Goal: Task Accomplishment & Management: Manage account settings

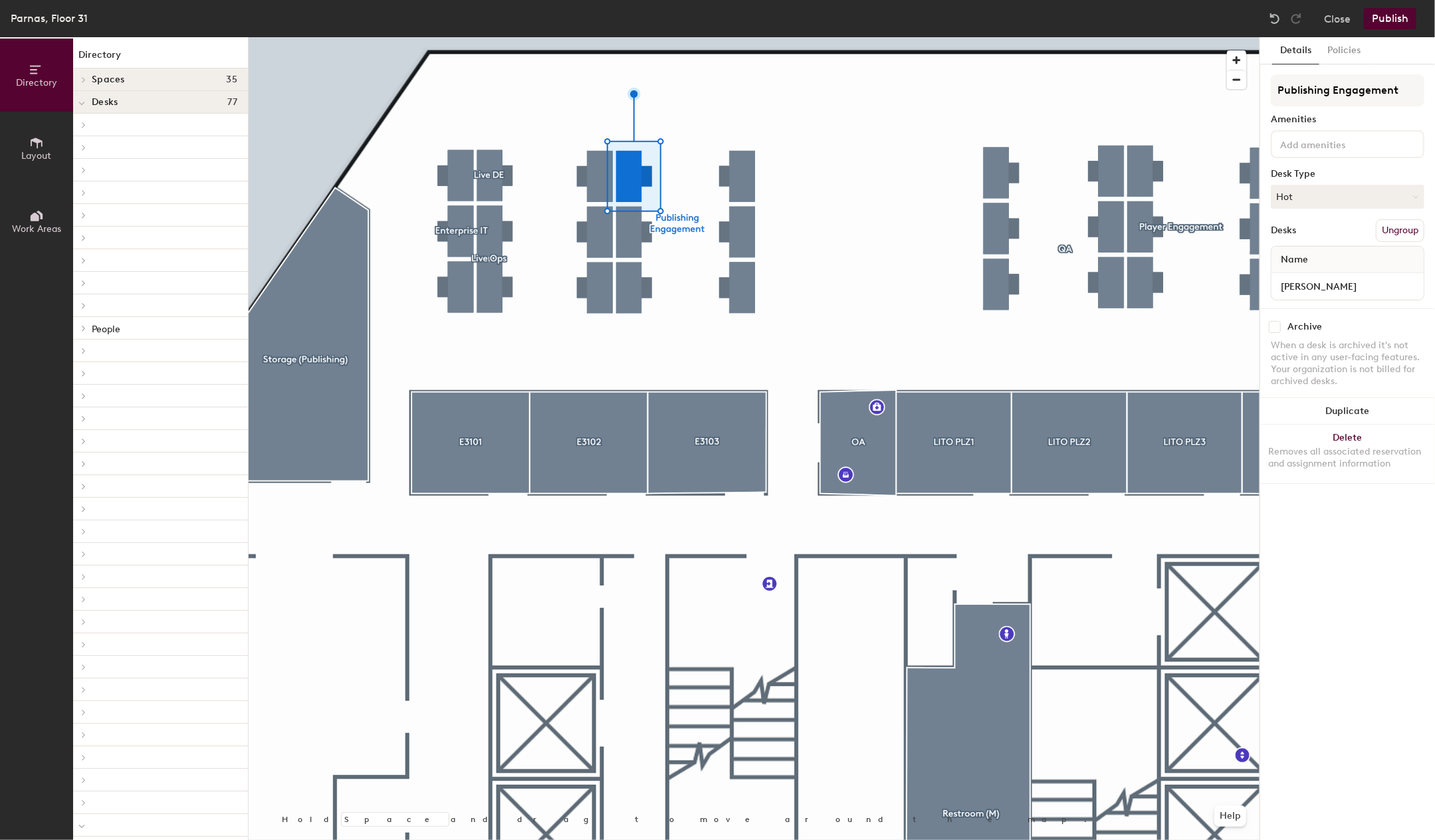
click at [1402, 229] on button "Ungroup" at bounding box center [1400, 230] width 49 height 22
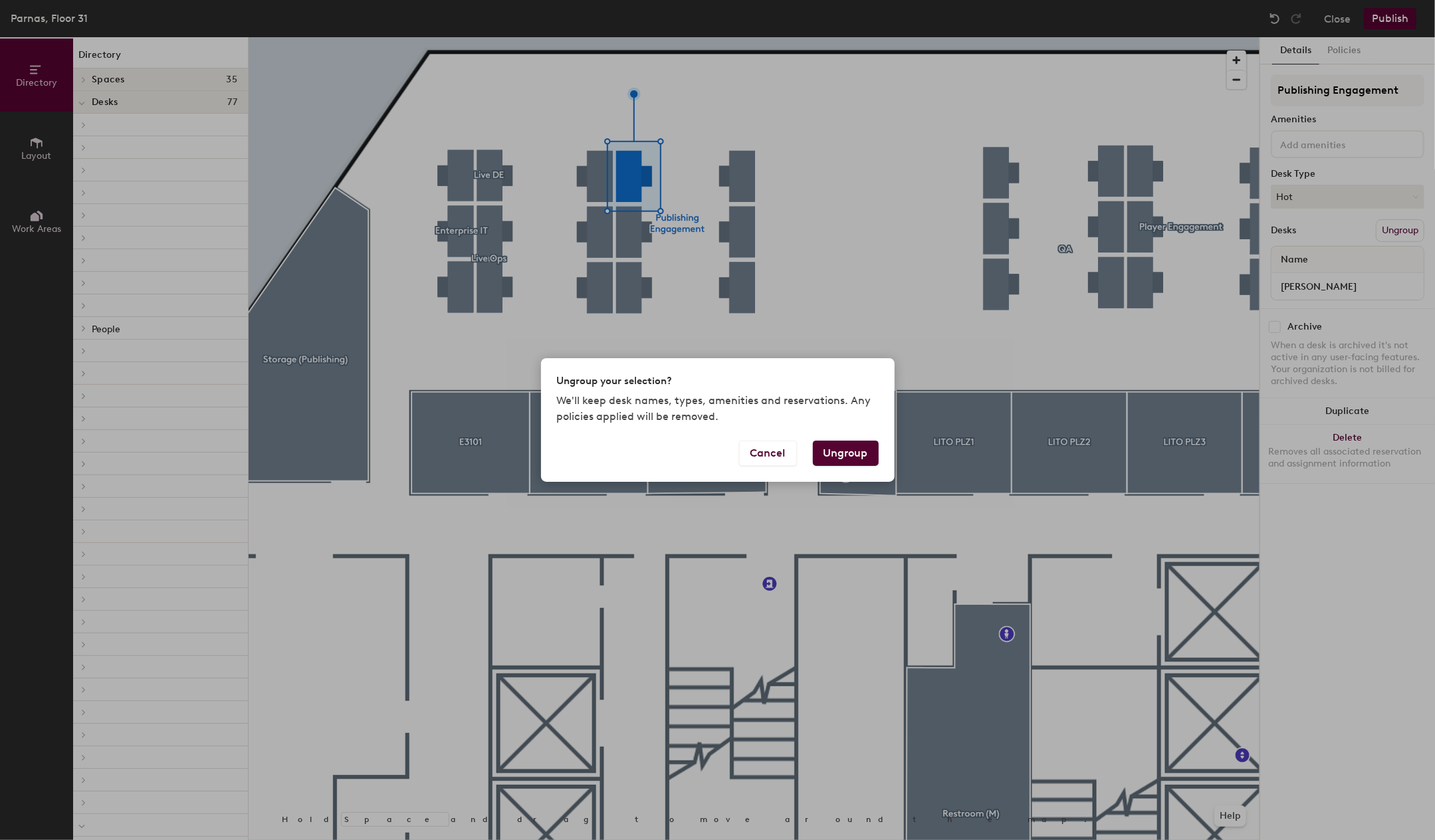
click at [853, 448] on button "Ungroup" at bounding box center [846, 453] width 66 height 26
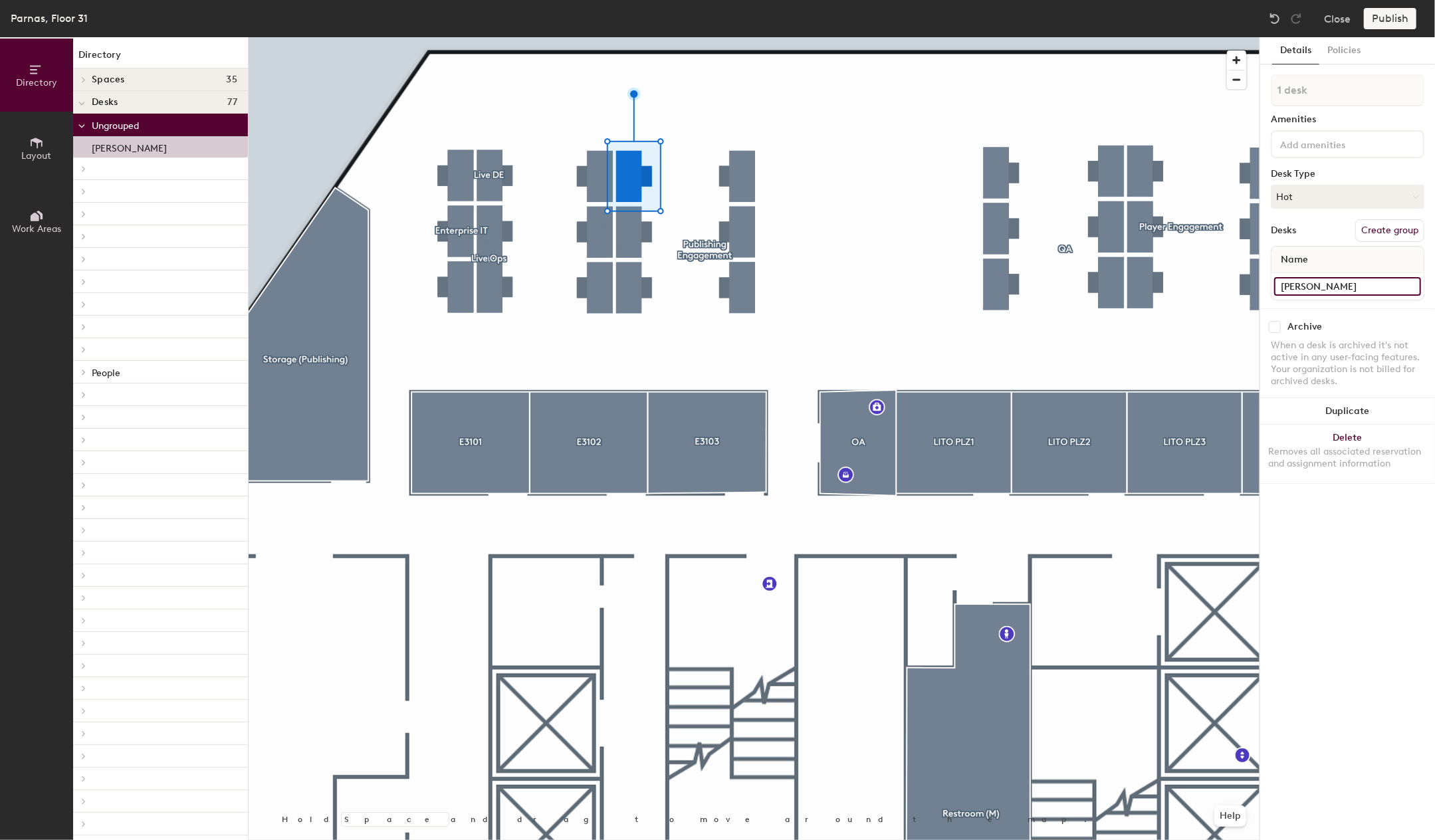
click at [1350, 285] on input "Ryan Cheong" at bounding box center [1348, 286] width 147 height 19
type input "공석 05"
click at [1383, 236] on button "Create group" at bounding box center [1389, 230] width 69 height 22
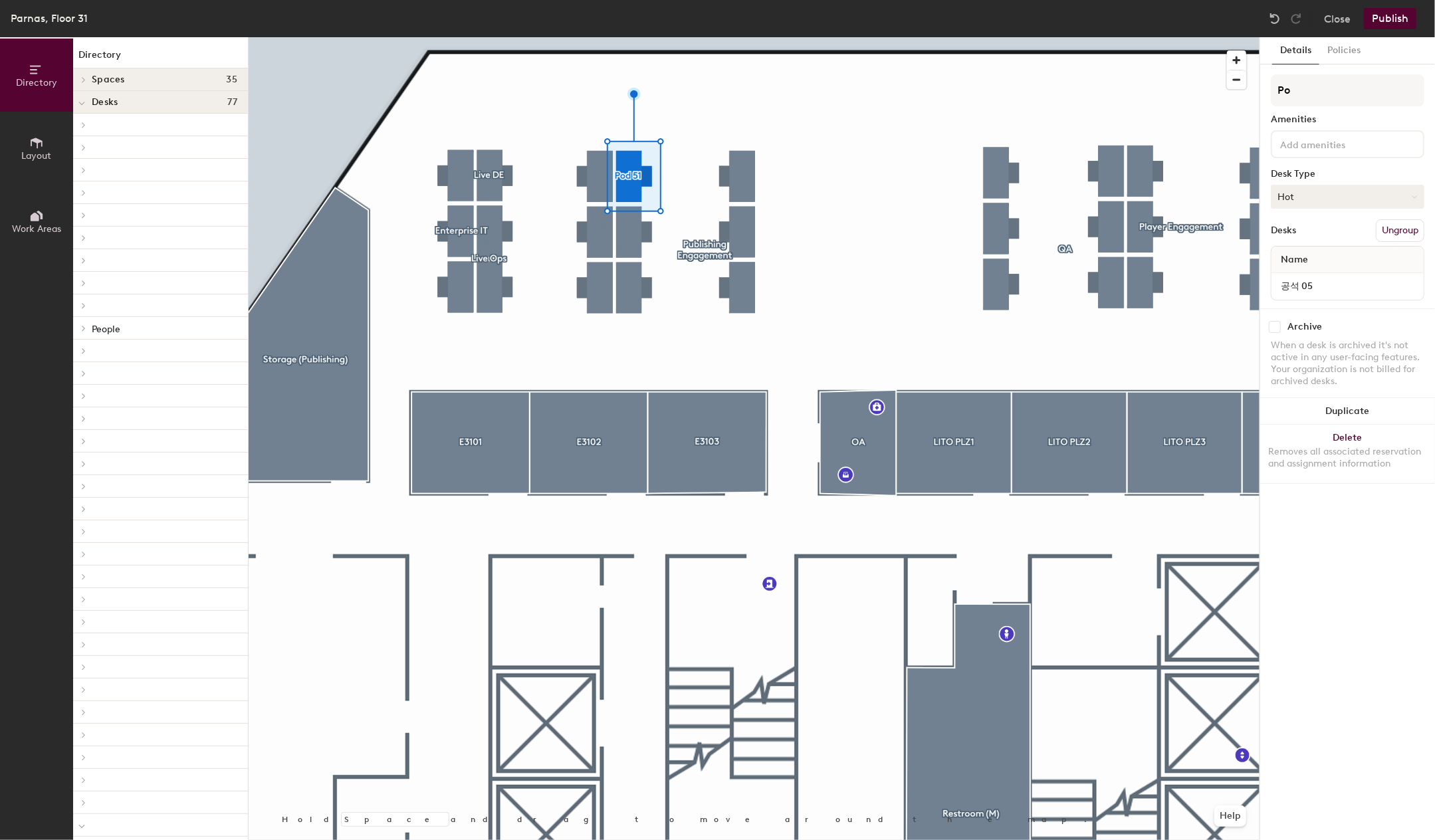
type input "P"
type input "ㄱ"
click at [1323, 232] on div "Desks Ungroup" at bounding box center [1347, 230] width 153 height 22
click at [1331, 406] on button "Duplicate" at bounding box center [1348, 411] width 175 height 26
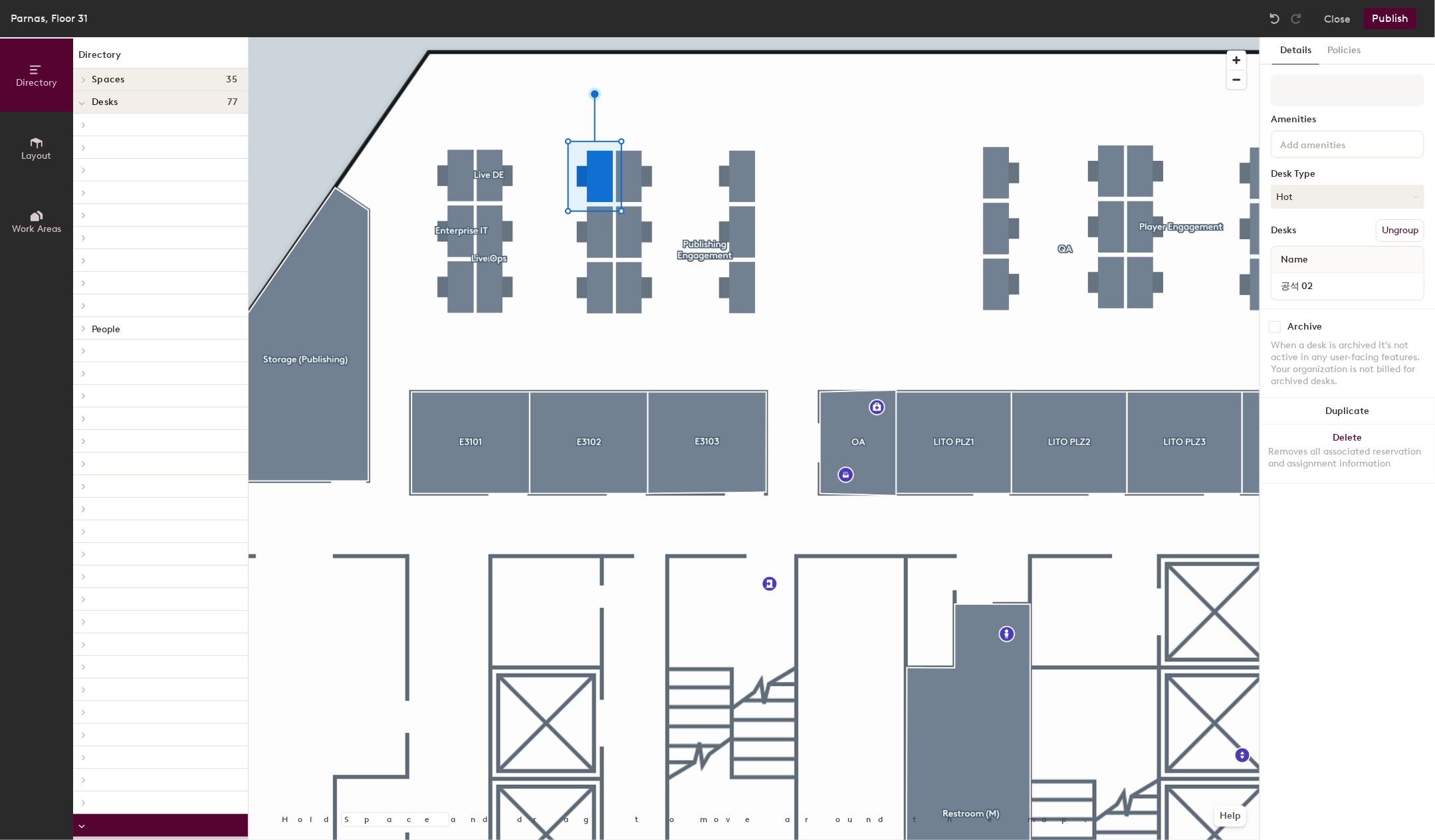
click at [599, 37] on div at bounding box center [754, 37] width 1011 height 0
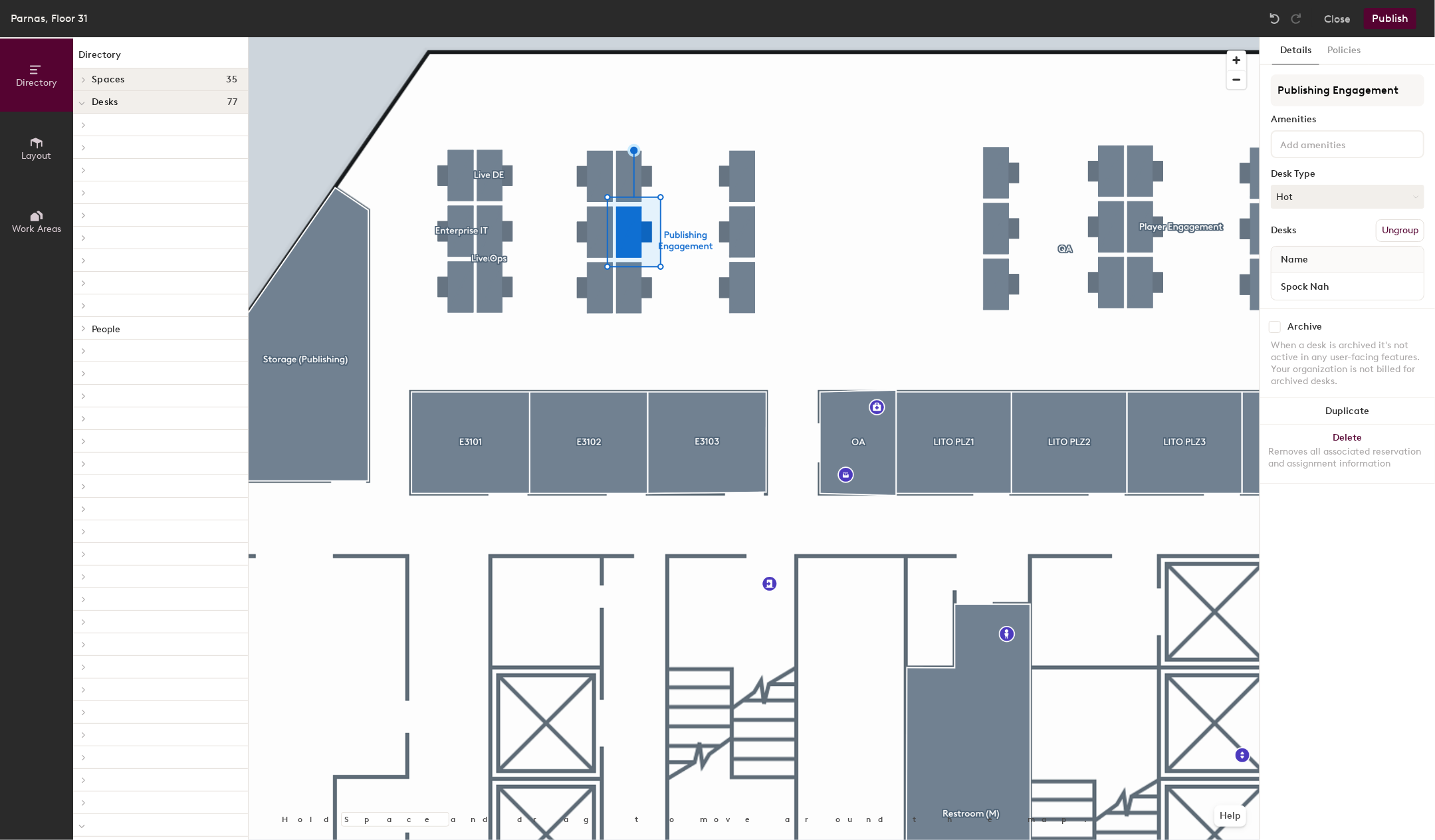
click at [1406, 229] on button "Ungroup" at bounding box center [1400, 230] width 49 height 22
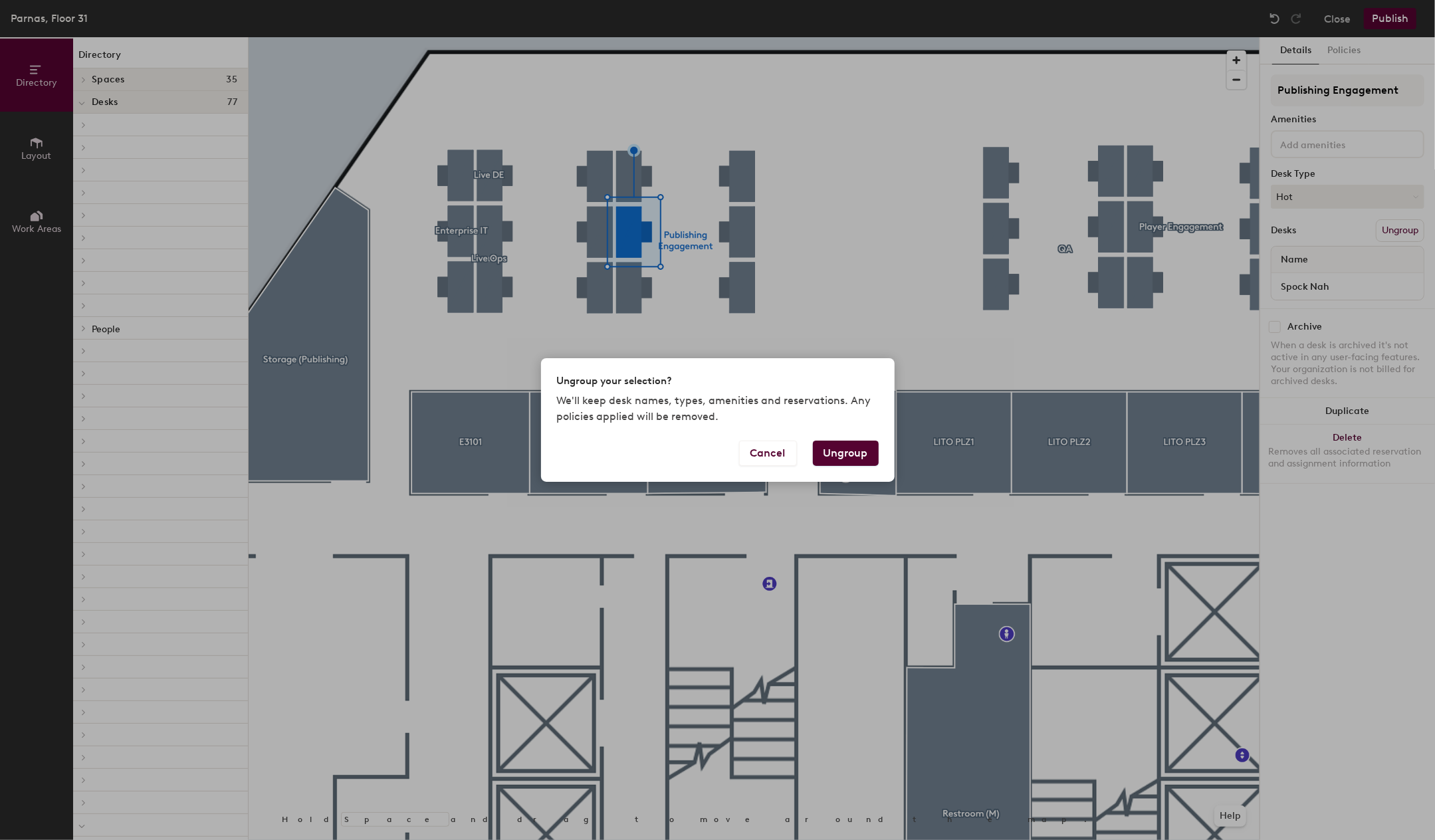
click at [834, 454] on button "Ungroup" at bounding box center [846, 453] width 66 height 26
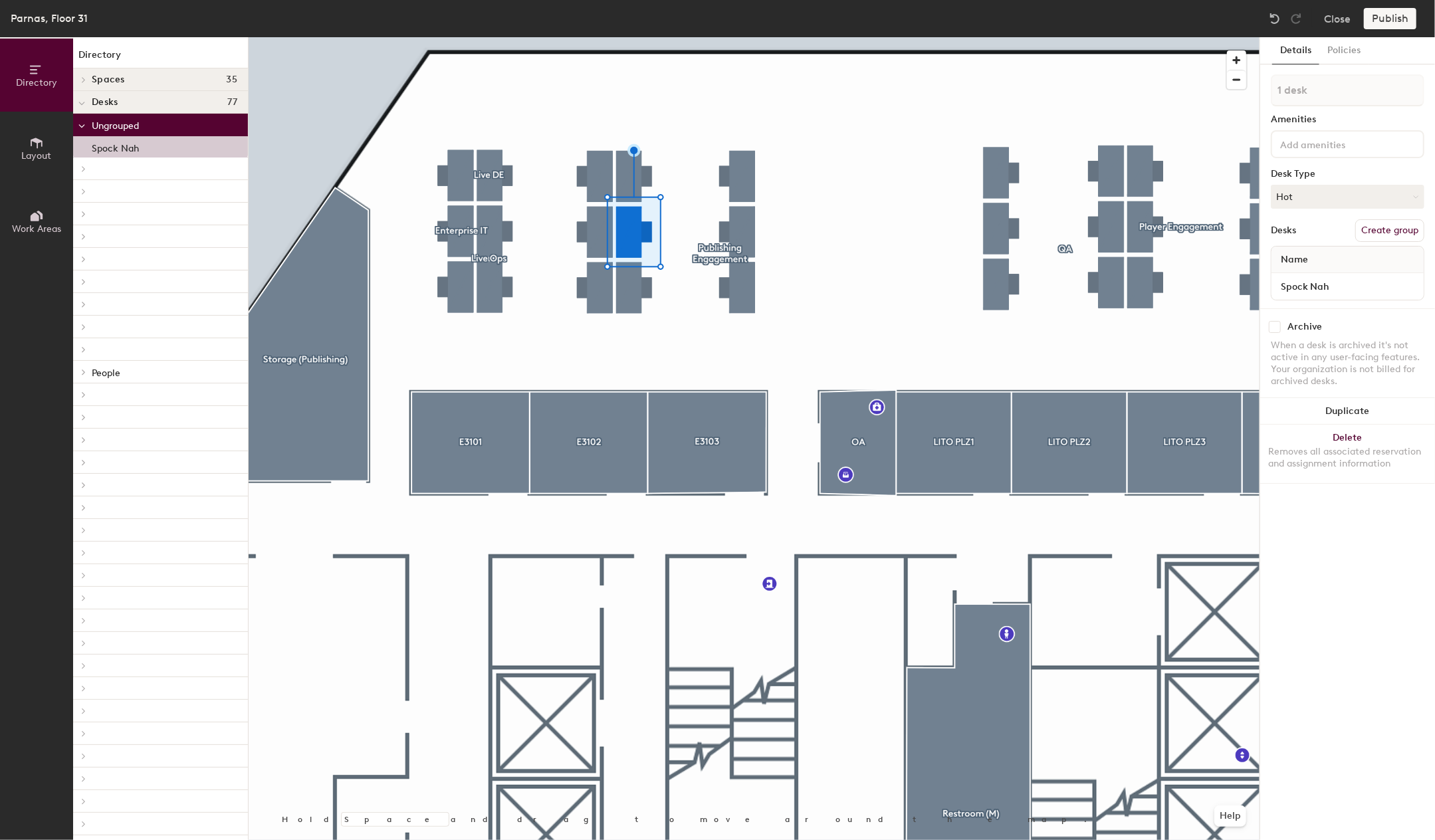
click at [1372, 222] on button "Create group" at bounding box center [1389, 230] width 69 height 22
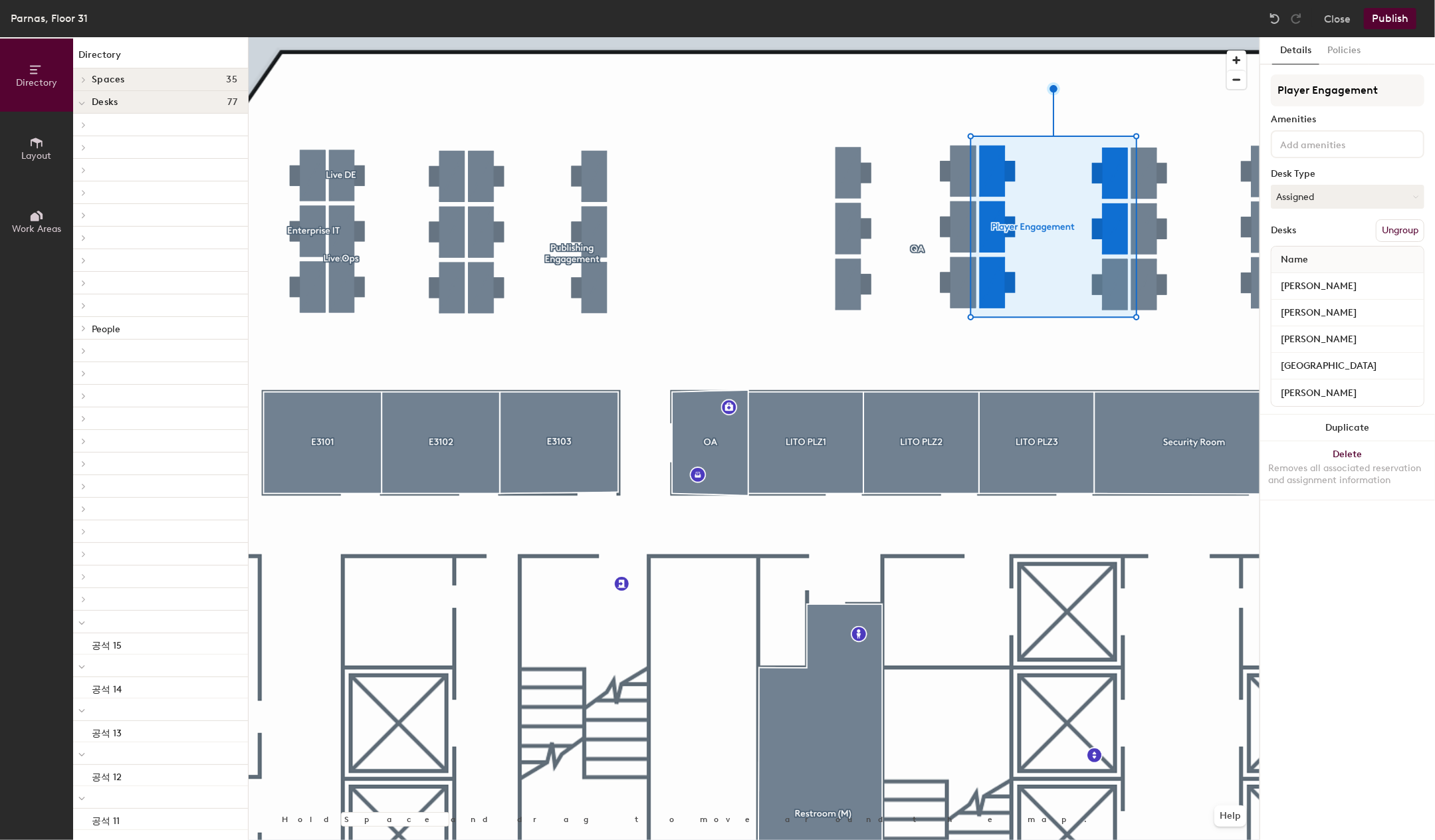
click at [594, 37] on div at bounding box center [754, 37] width 1011 height 0
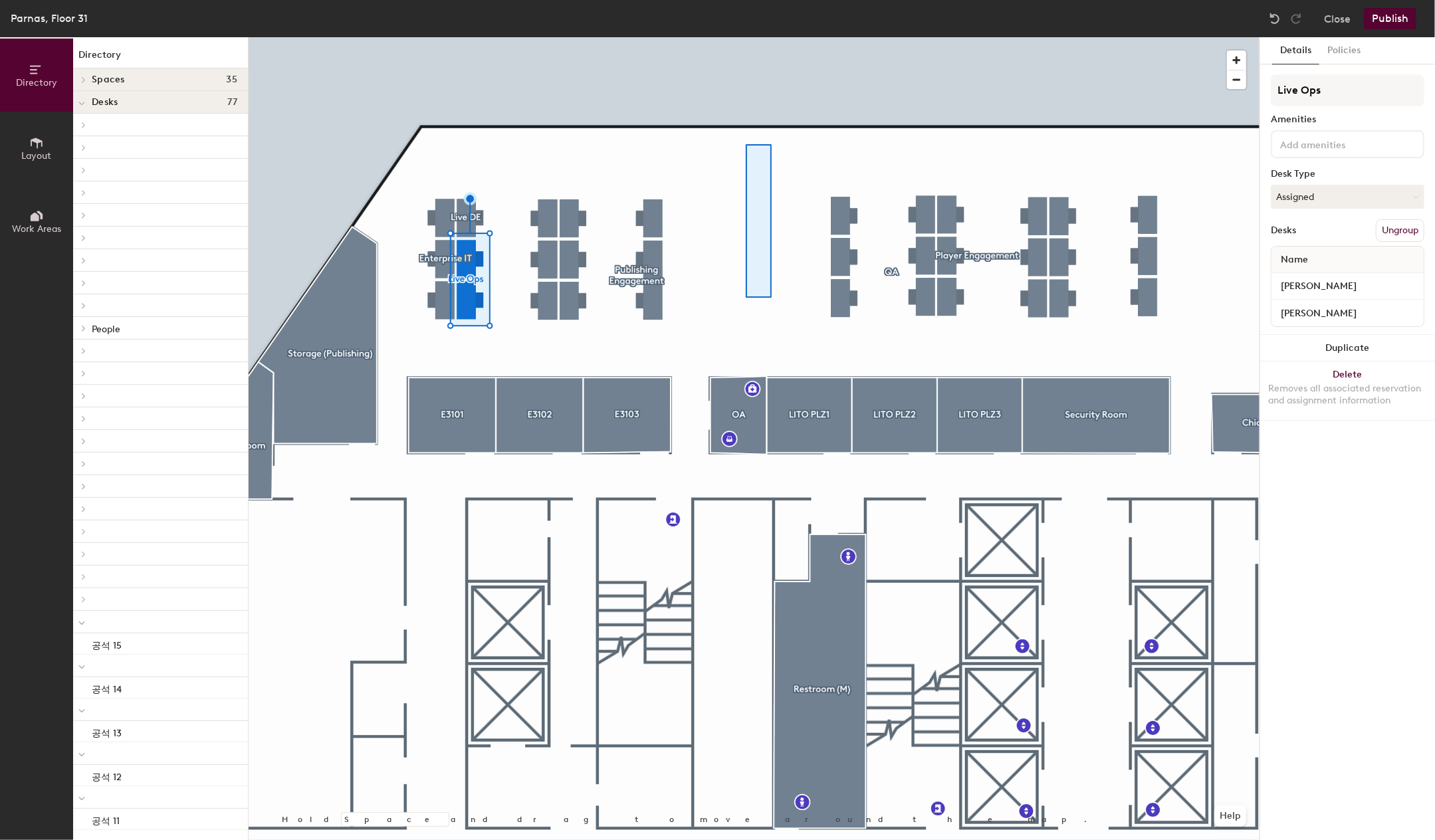
click at [746, 37] on div at bounding box center [754, 37] width 1011 height 0
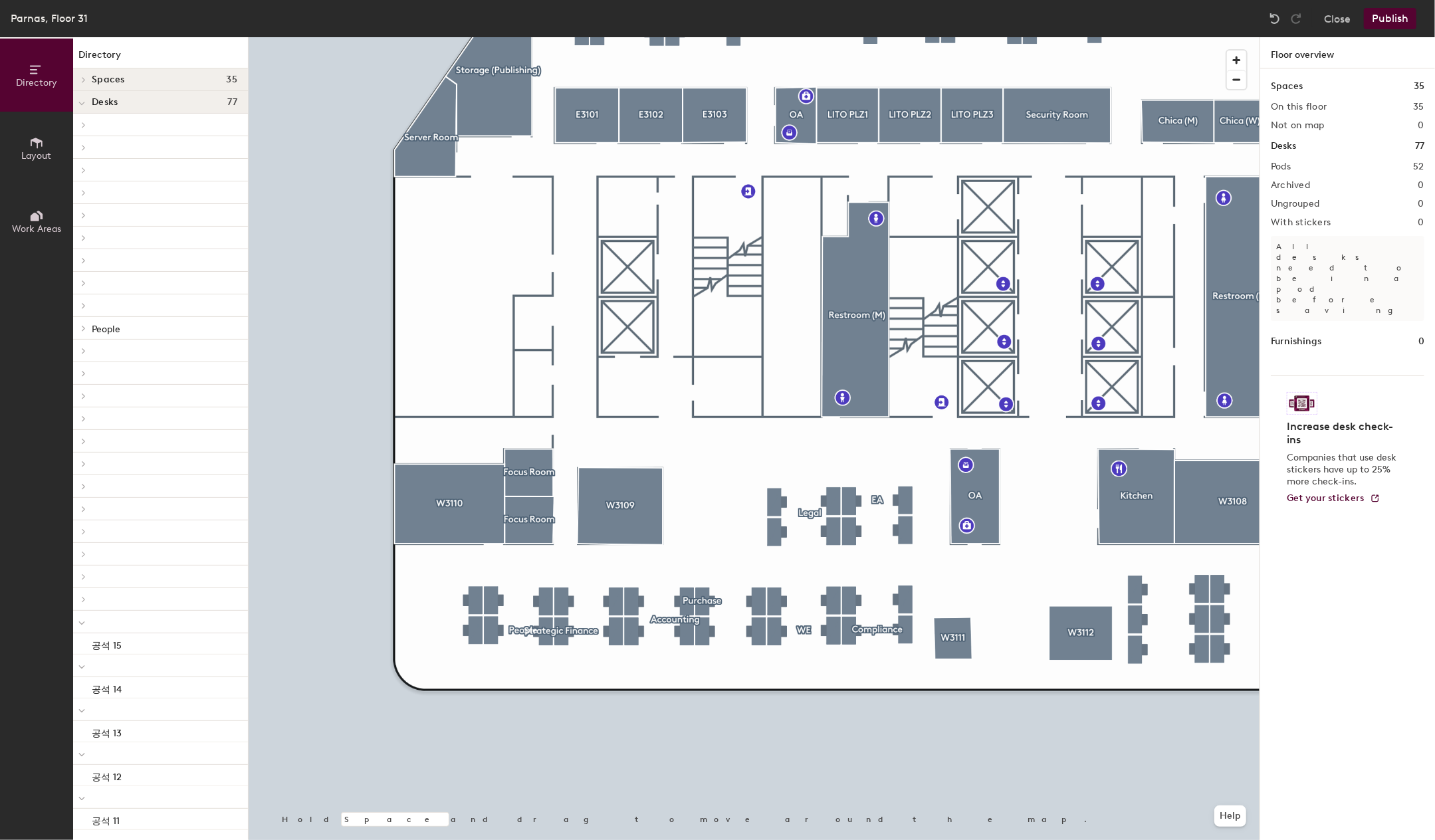
click at [827, 37] on div at bounding box center [754, 37] width 1011 height 0
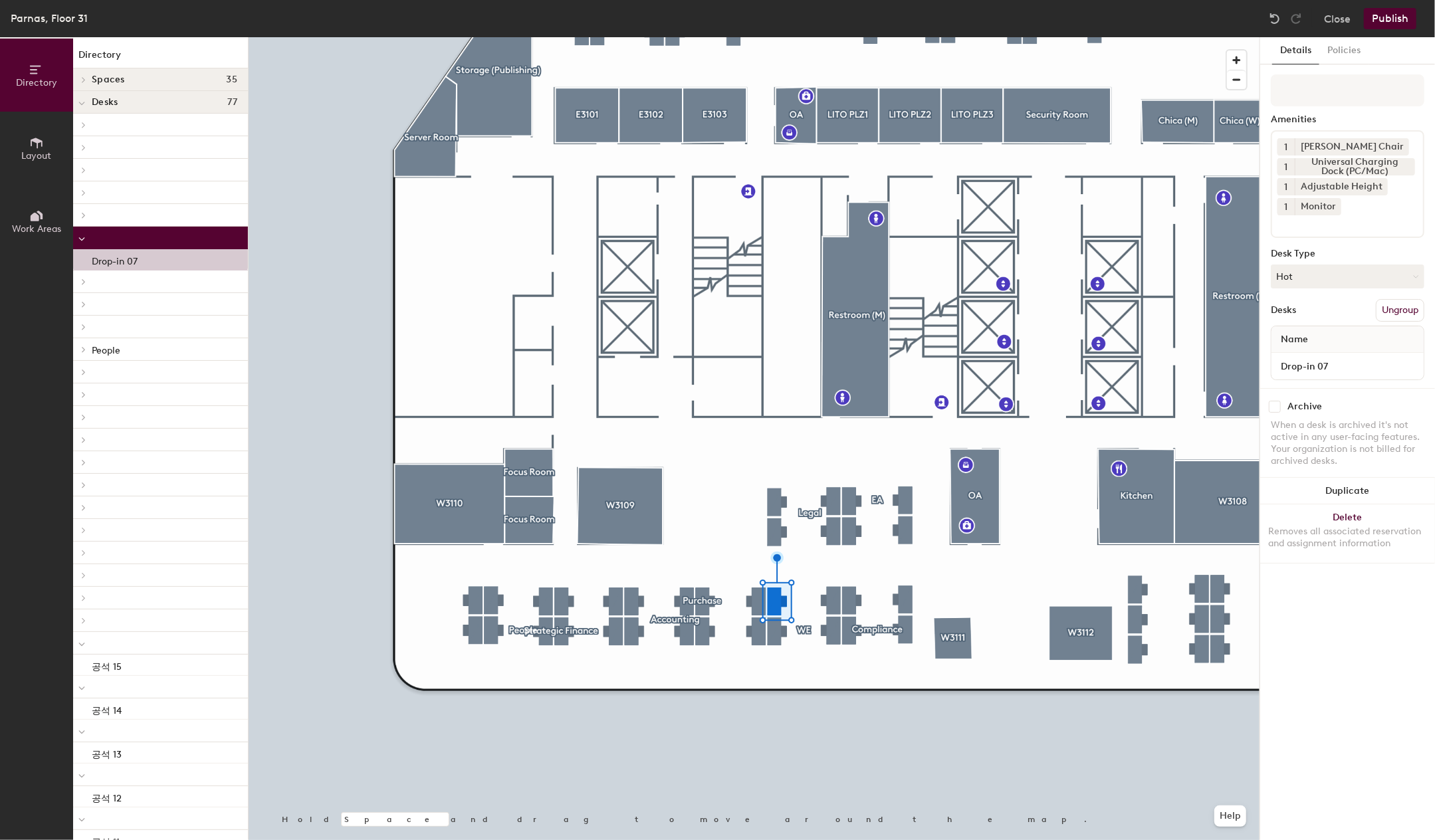
click at [833, 37] on div at bounding box center [754, 37] width 1011 height 0
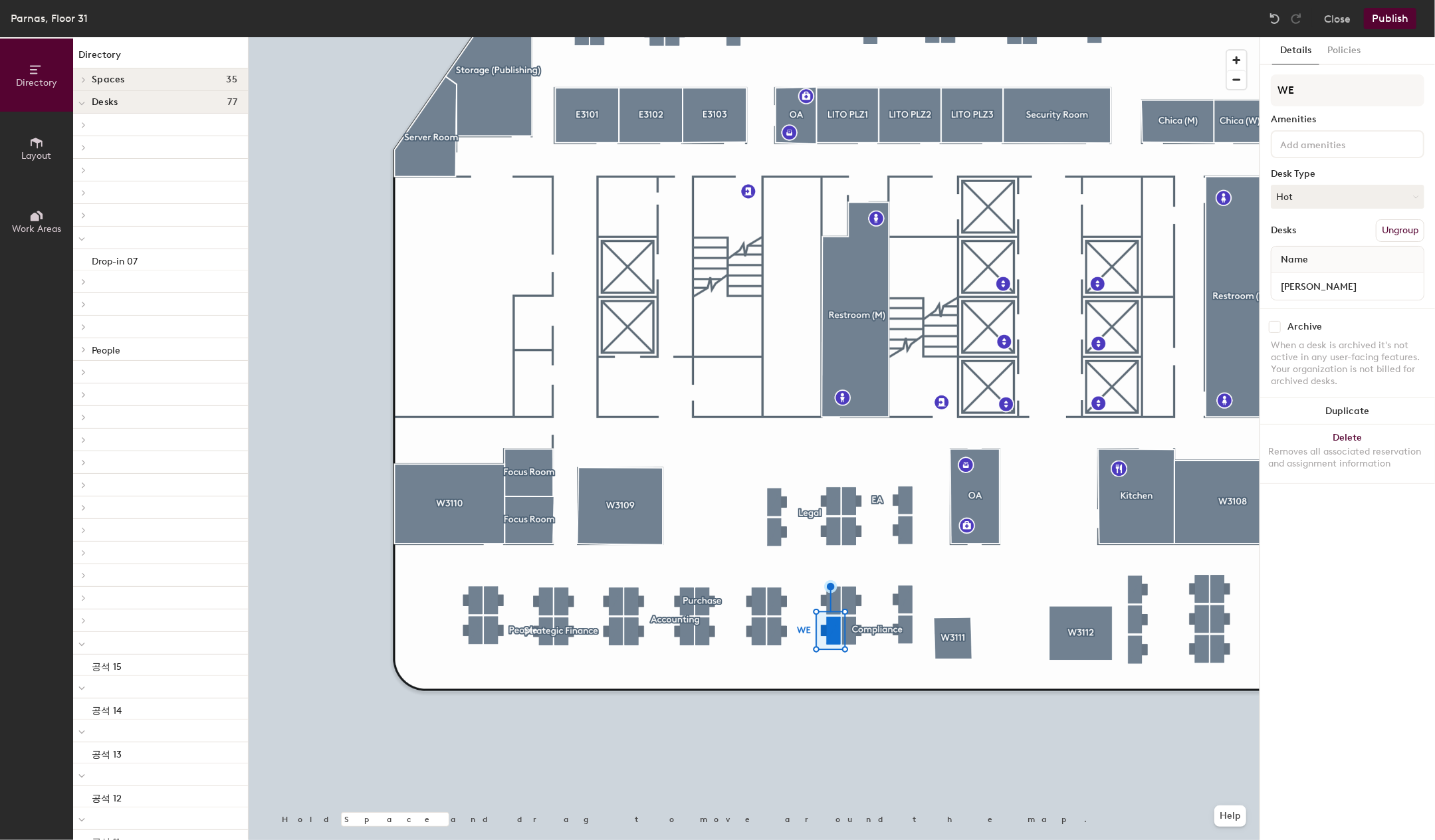
click at [1415, 232] on button "Ungroup" at bounding box center [1400, 230] width 49 height 22
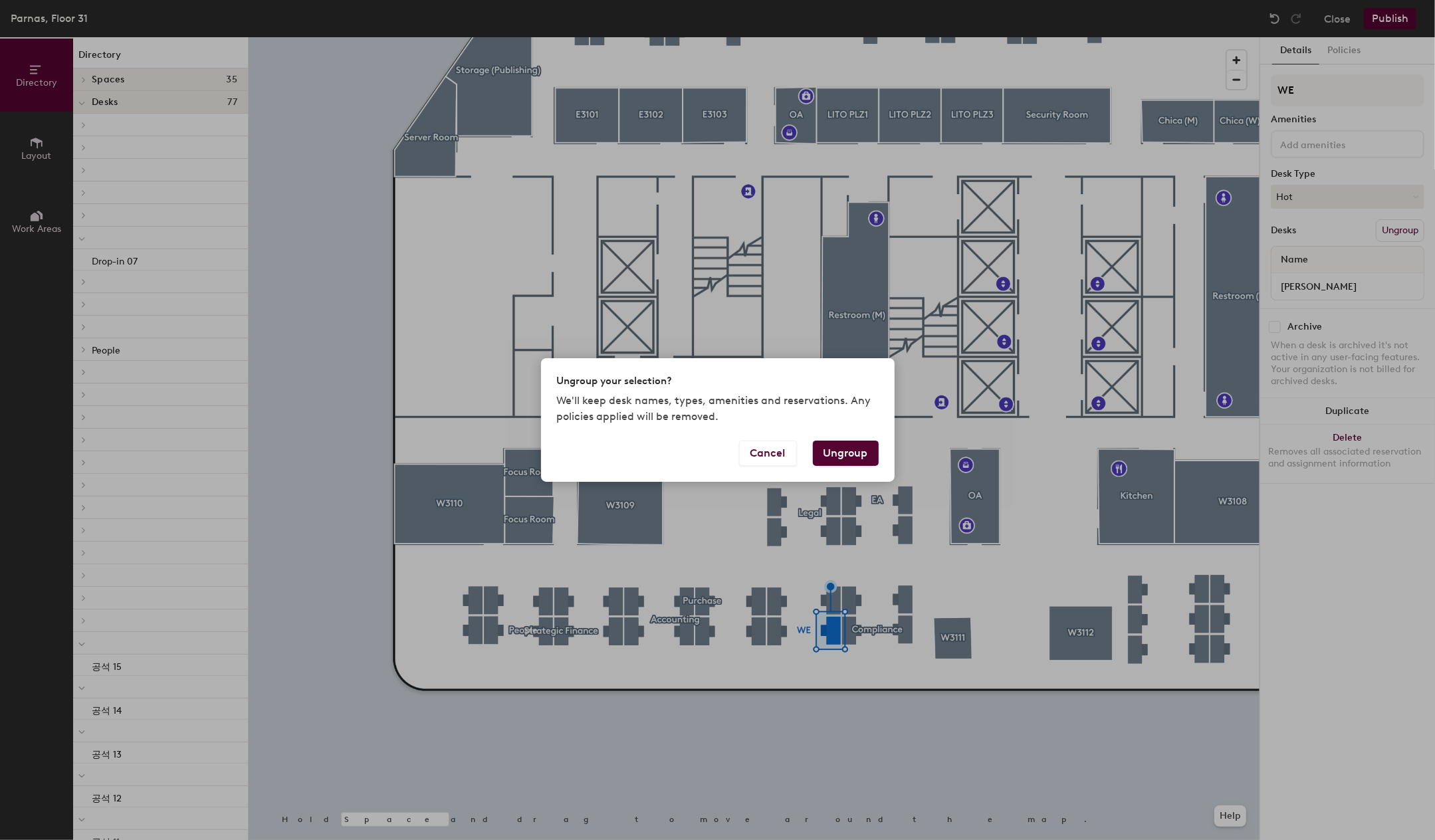
click at [850, 450] on button "Ungroup" at bounding box center [846, 453] width 66 height 26
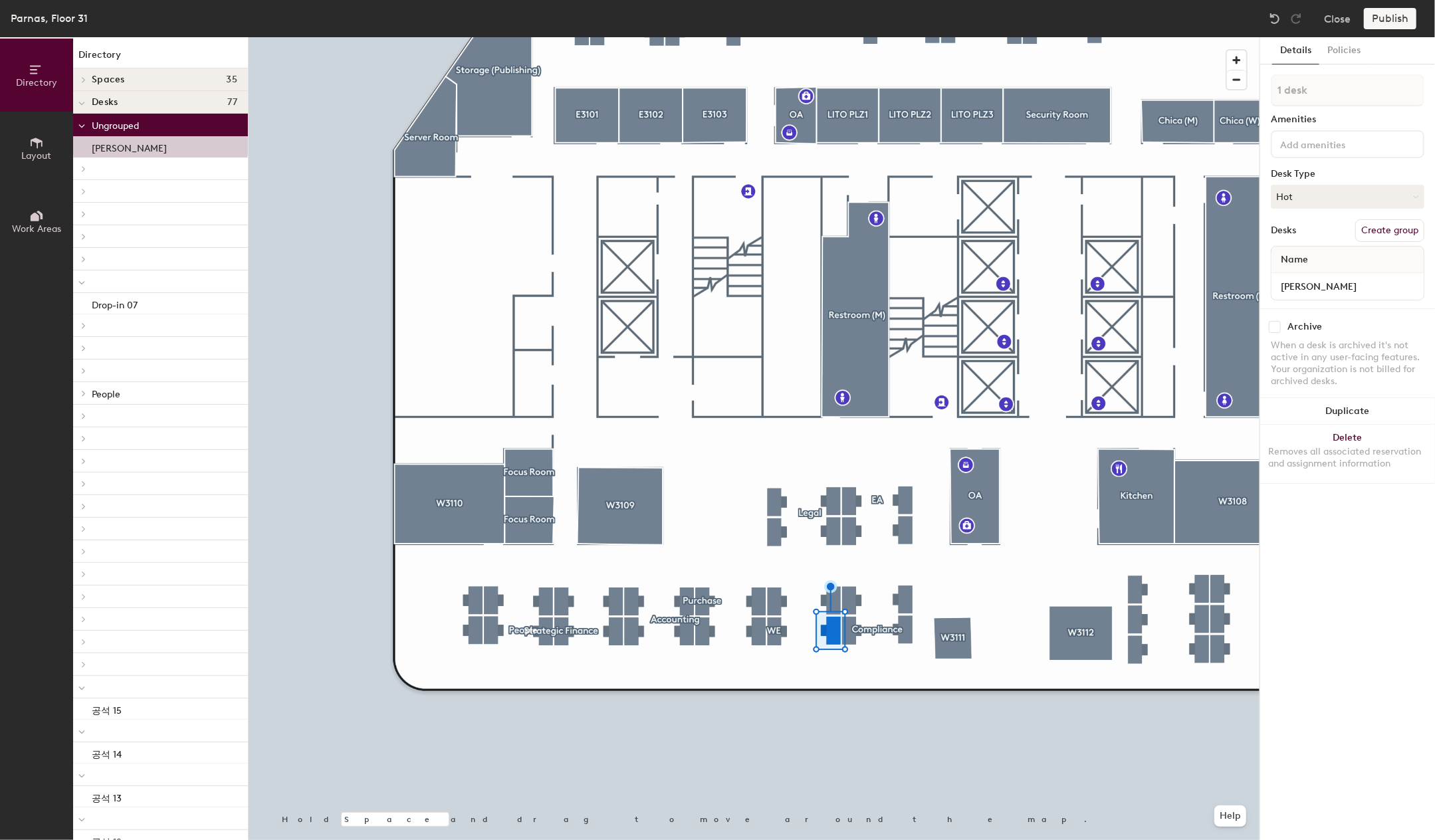
click at [1401, 233] on button "Create group" at bounding box center [1389, 230] width 69 height 22
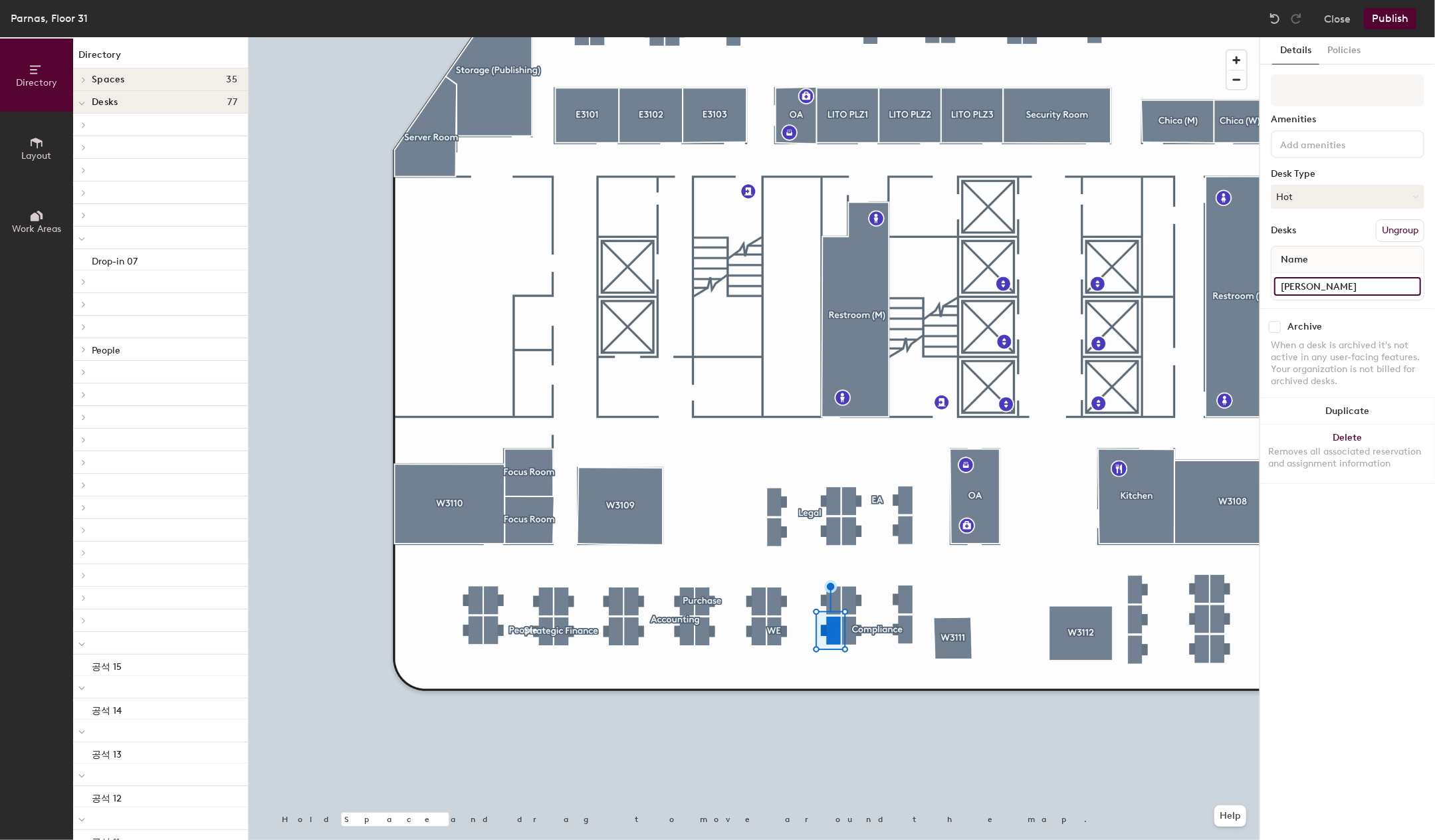
click at [1409, 286] on input "Marie Yoon" at bounding box center [1348, 286] width 147 height 19
type input "ㅇ"
type input "Drop-in 09"
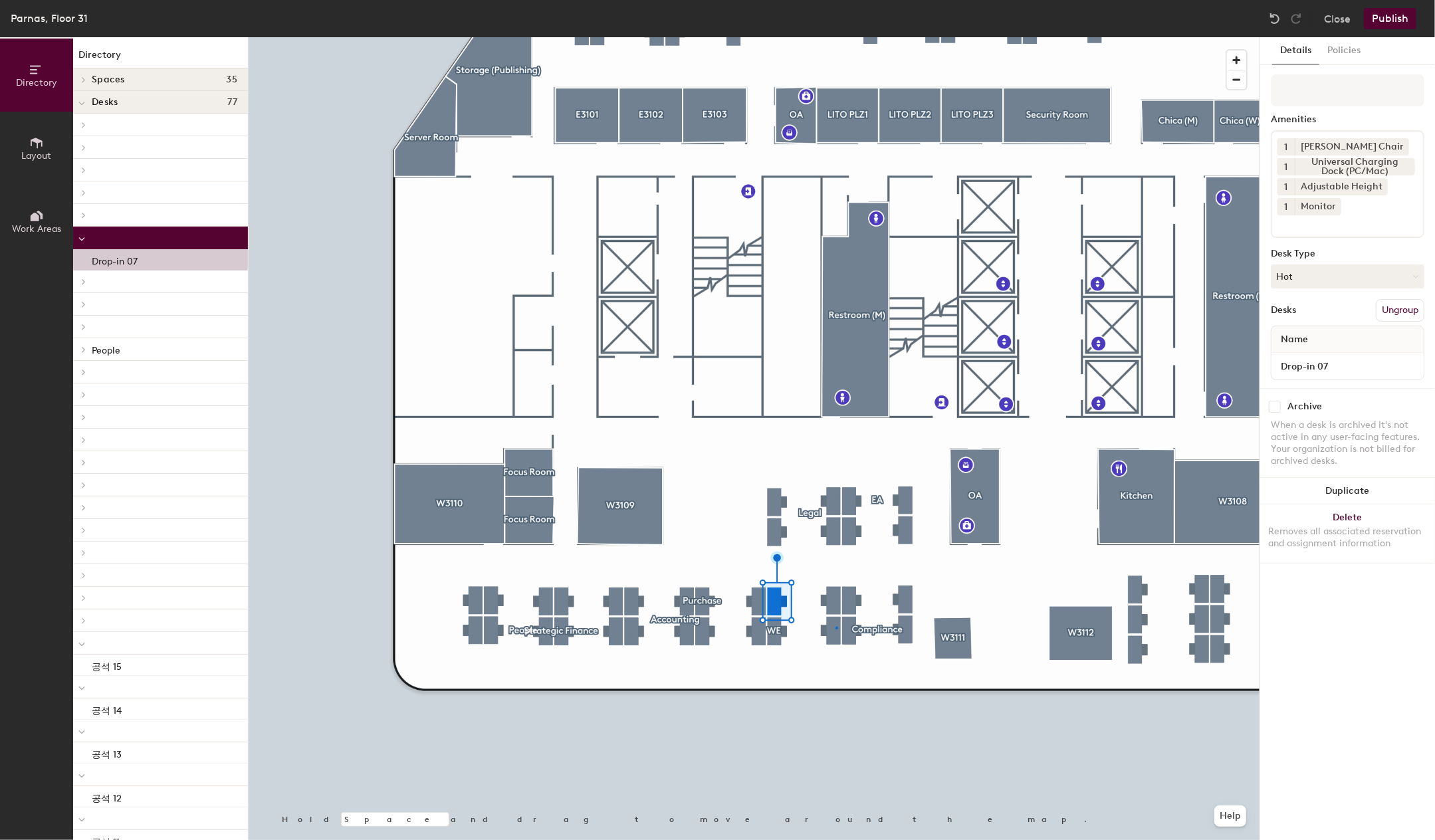
click at [836, 37] on div at bounding box center [754, 37] width 1011 height 0
click at [829, 37] on div at bounding box center [754, 37] width 1011 height 0
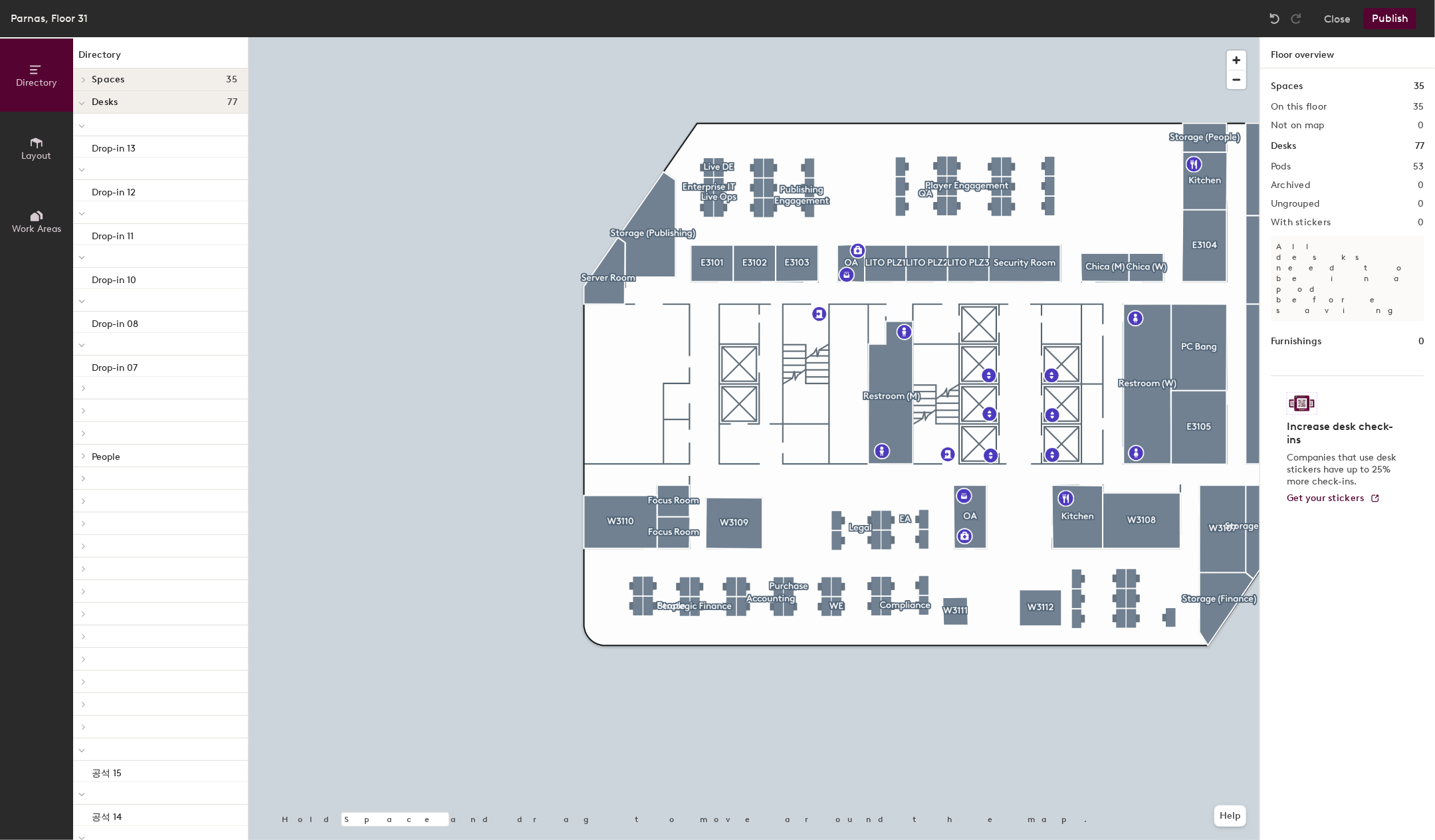
click at [1388, 18] on button "Publish" at bounding box center [1391, 18] width 53 height 21
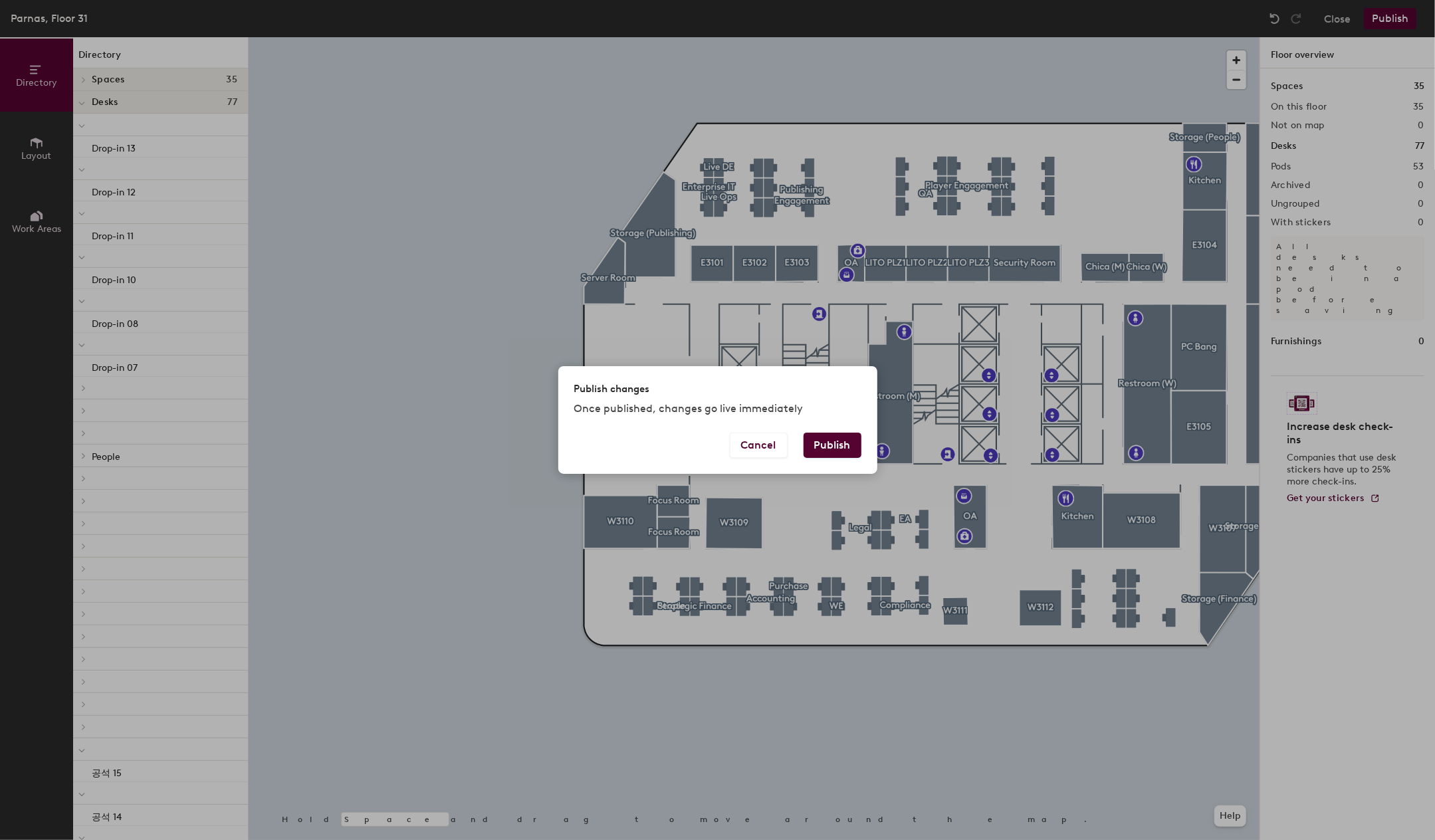
click at [829, 438] on button "Publish" at bounding box center [833, 445] width 58 height 26
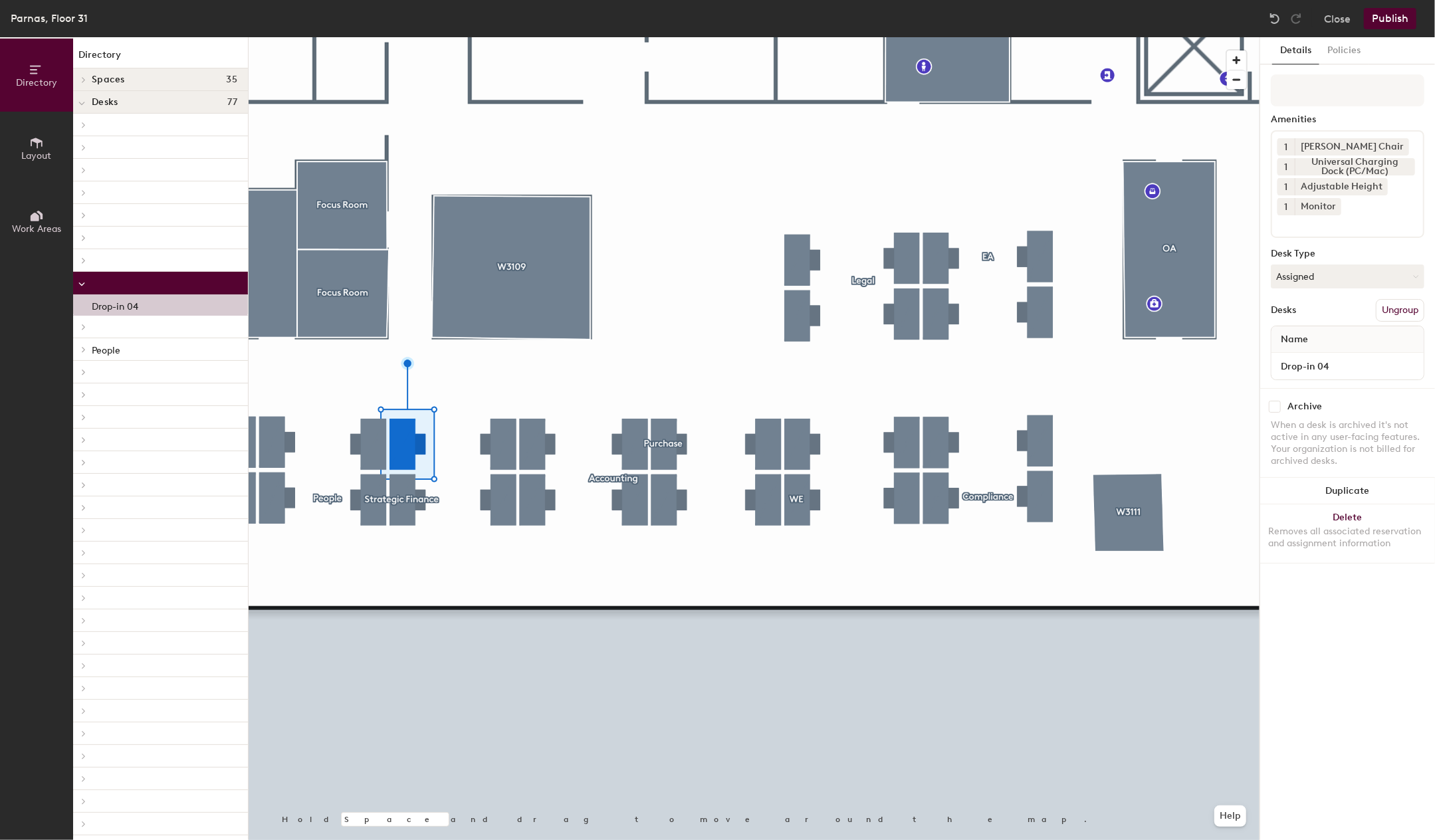
click at [1396, 311] on button "Ungroup" at bounding box center [1400, 310] width 49 height 22
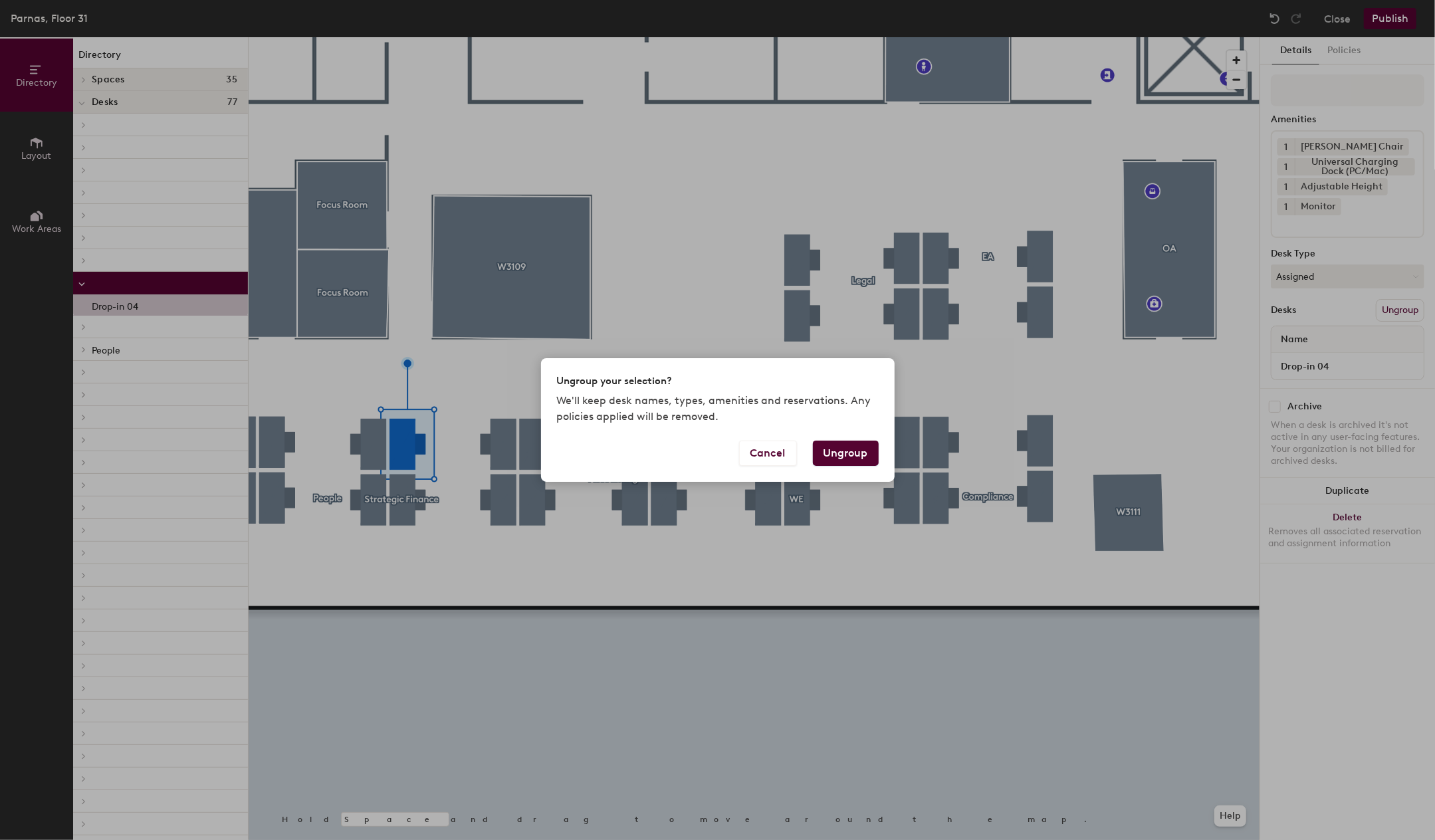
click at [853, 452] on button "Ungroup" at bounding box center [846, 453] width 66 height 26
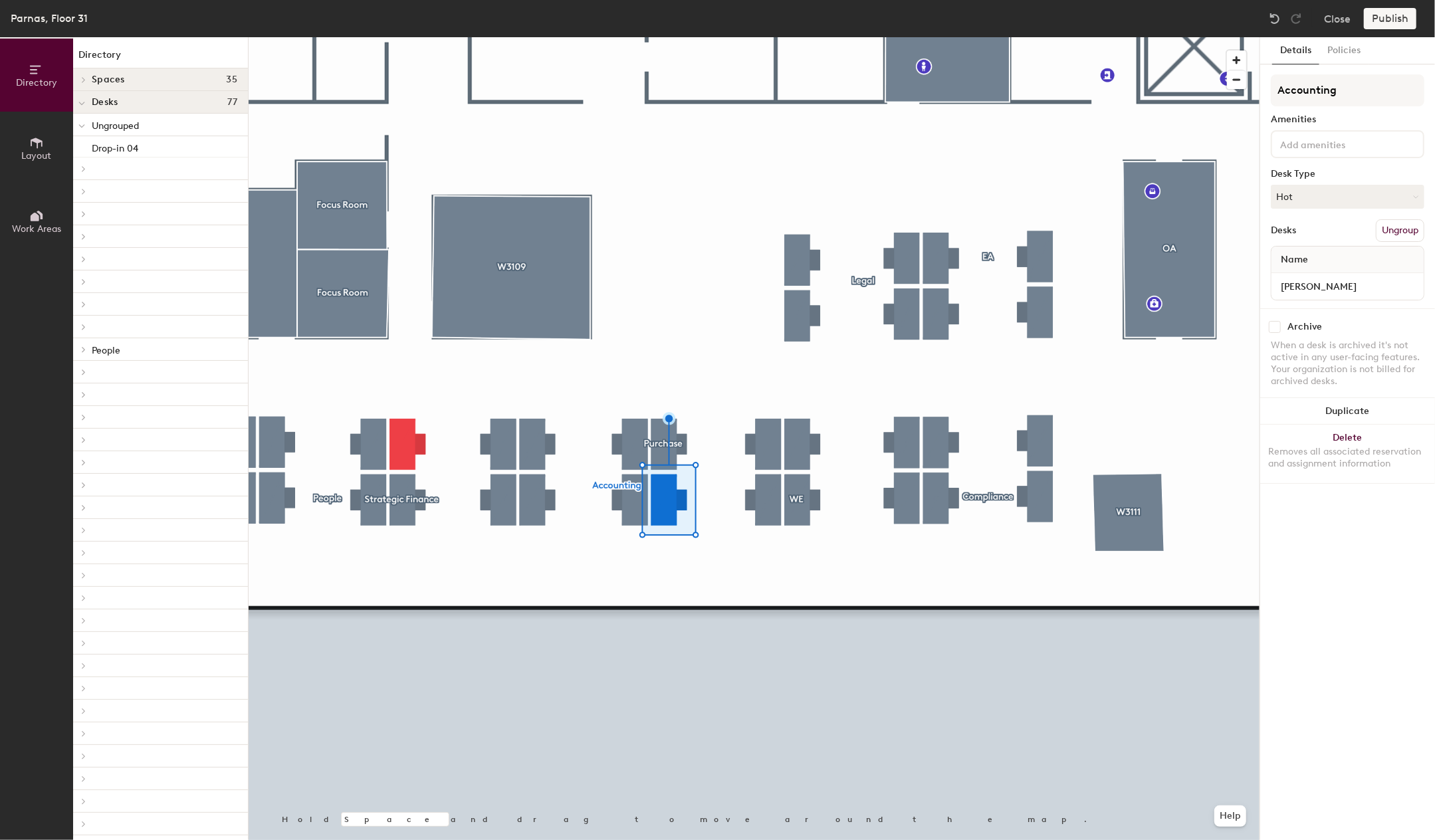
click at [1399, 231] on button "Ungroup" at bounding box center [1400, 230] width 49 height 22
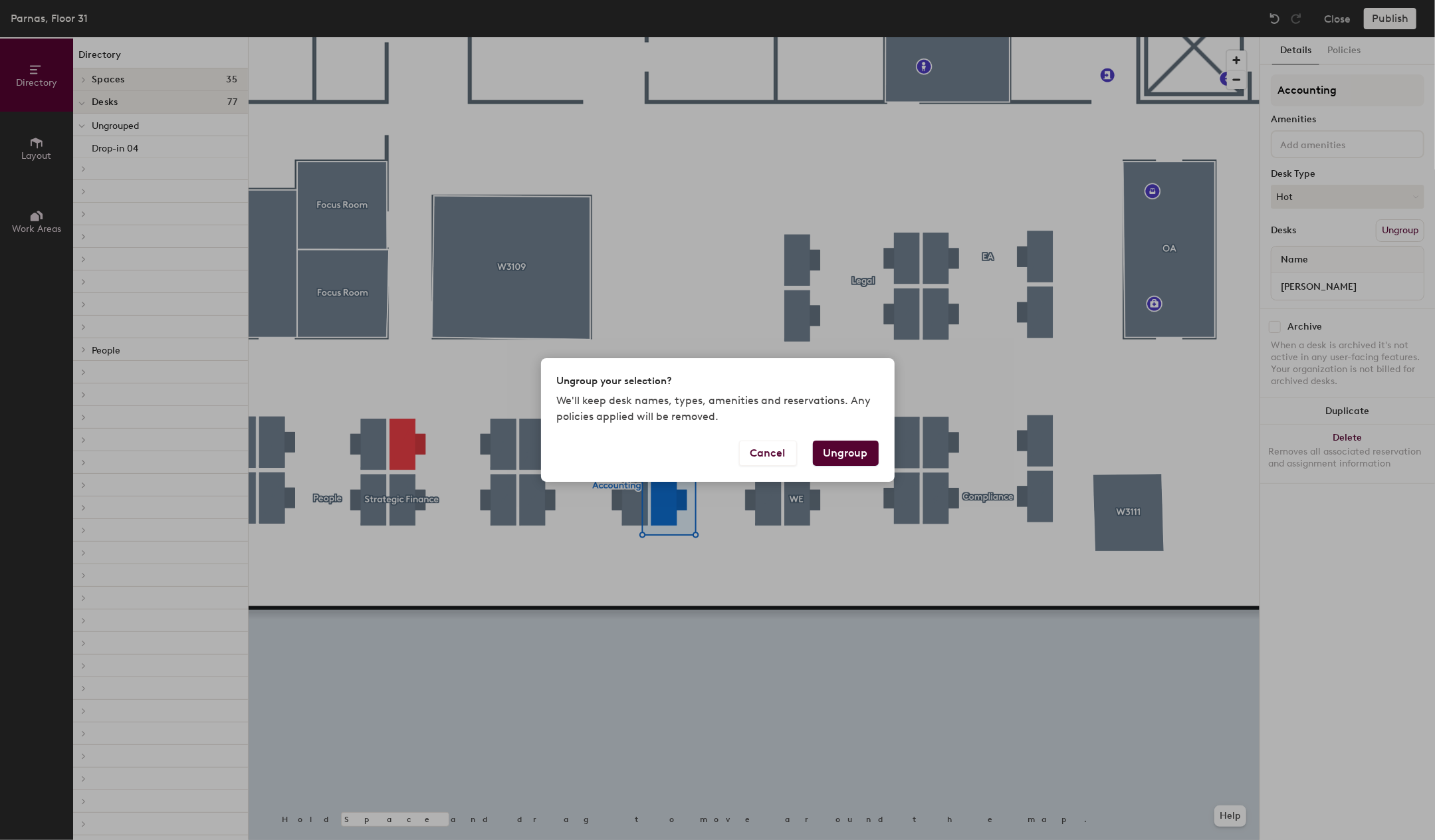
click at [853, 455] on button "Ungroup" at bounding box center [846, 453] width 66 height 26
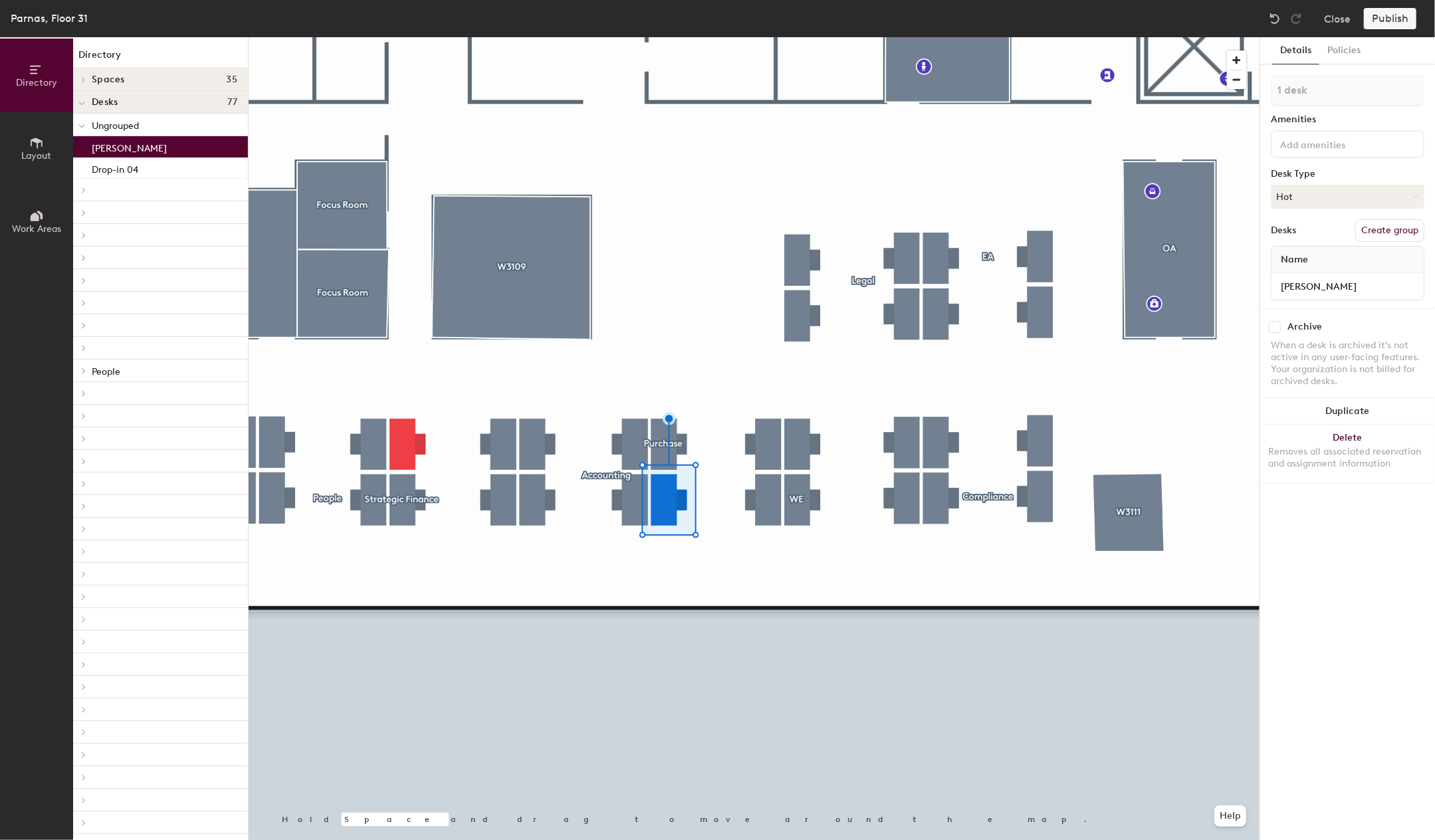
click at [1361, 232] on button "Create group" at bounding box center [1389, 230] width 69 height 22
click at [1210, 101] on div "Directory Layout Work Areas Directory Spaces 35 Chica (M) Chica (W) E3101 E3102…" at bounding box center [717, 438] width 1435 height 803
type input "r"
type input "ㄱ"
click at [1334, 283] on input "[PERSON_NAME]" at bounding box center [1348, 286] width 147 height 19
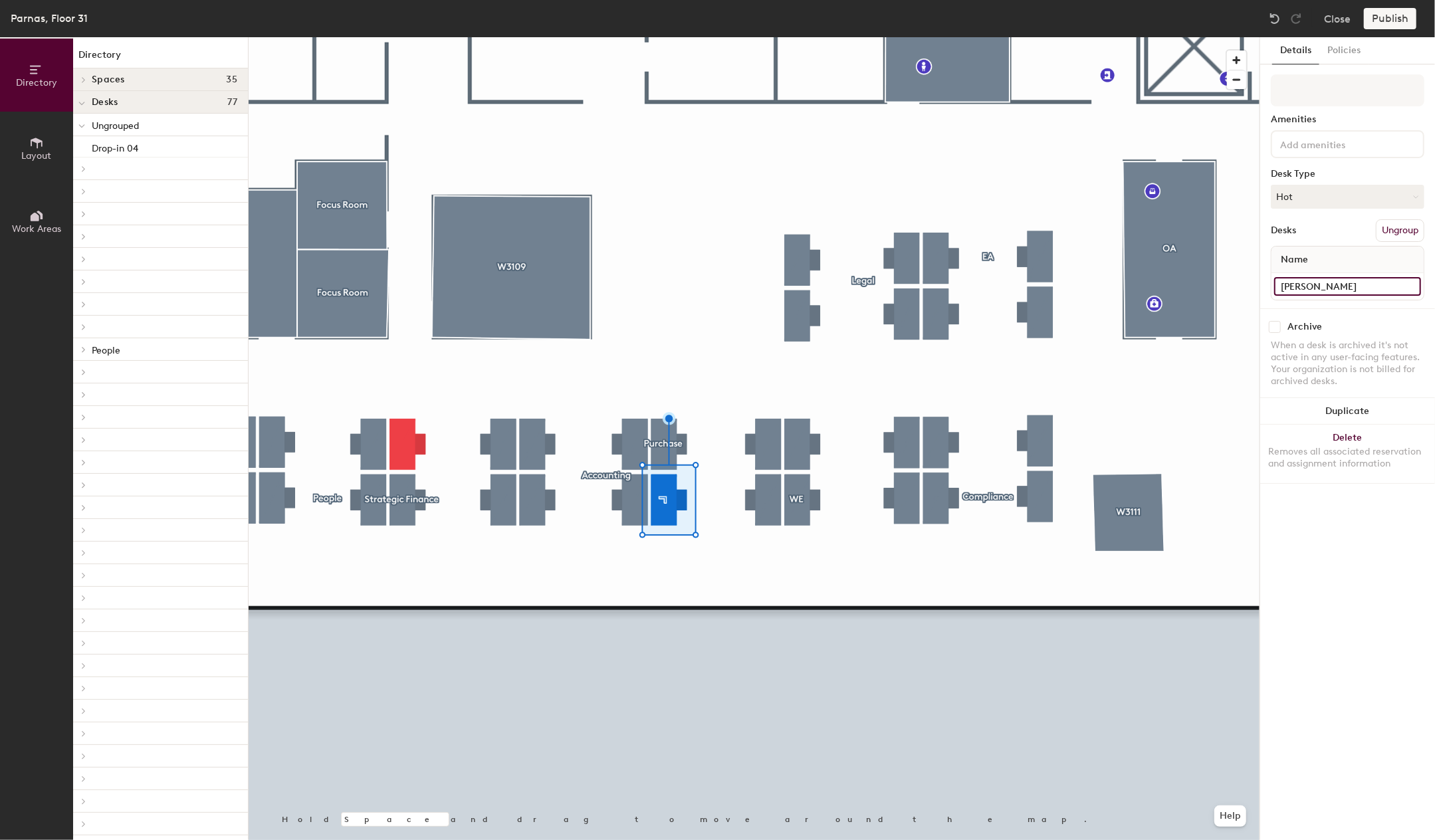
type input "ㅇ"
type input "Drop-in 05"
click at [654, 37] on div at bounding box center [754, 37] width 1011 height 0
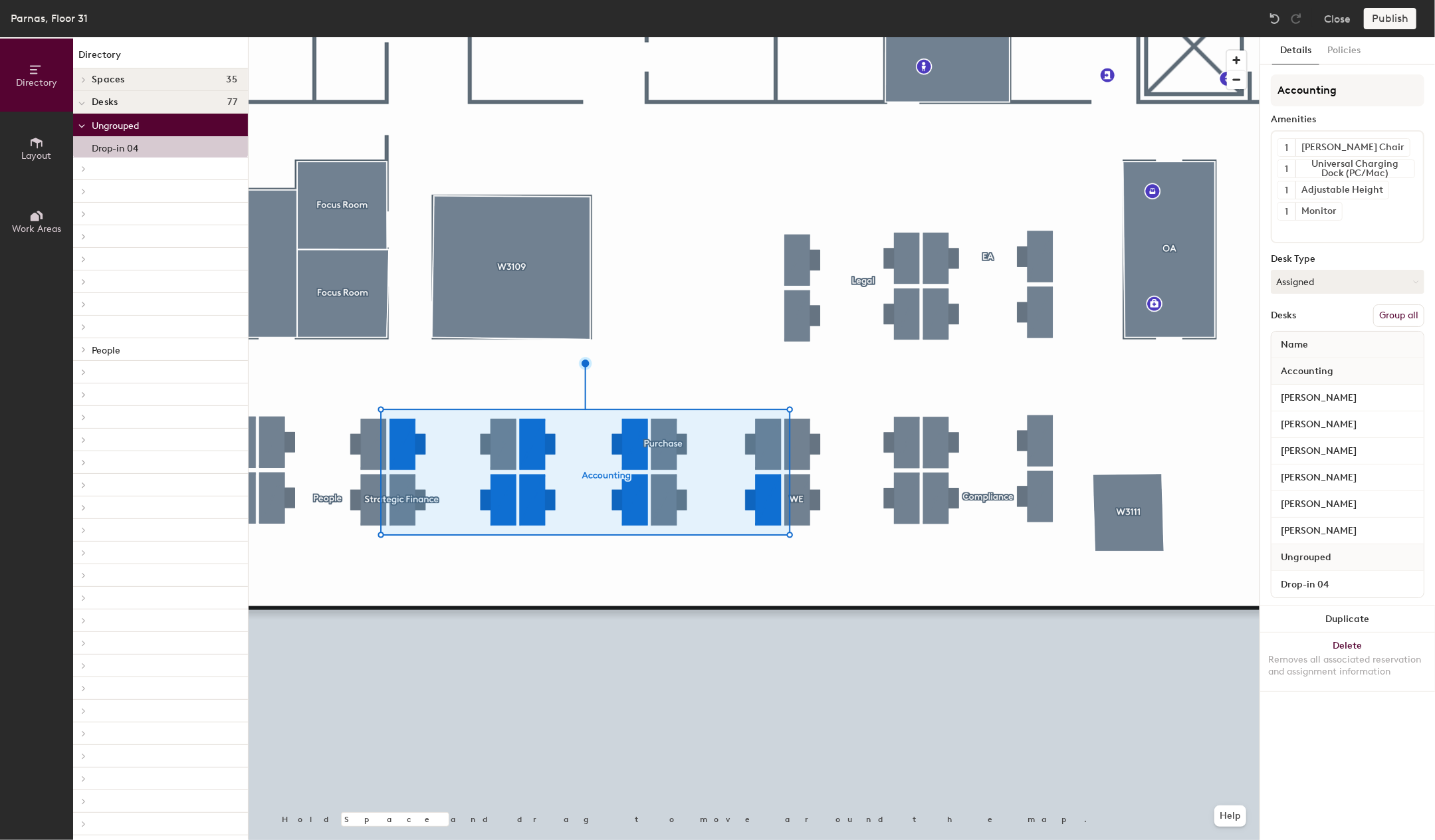
click at [1413, 316] on button "Group all" at bounding box center [1399, 315] width 51 height 22
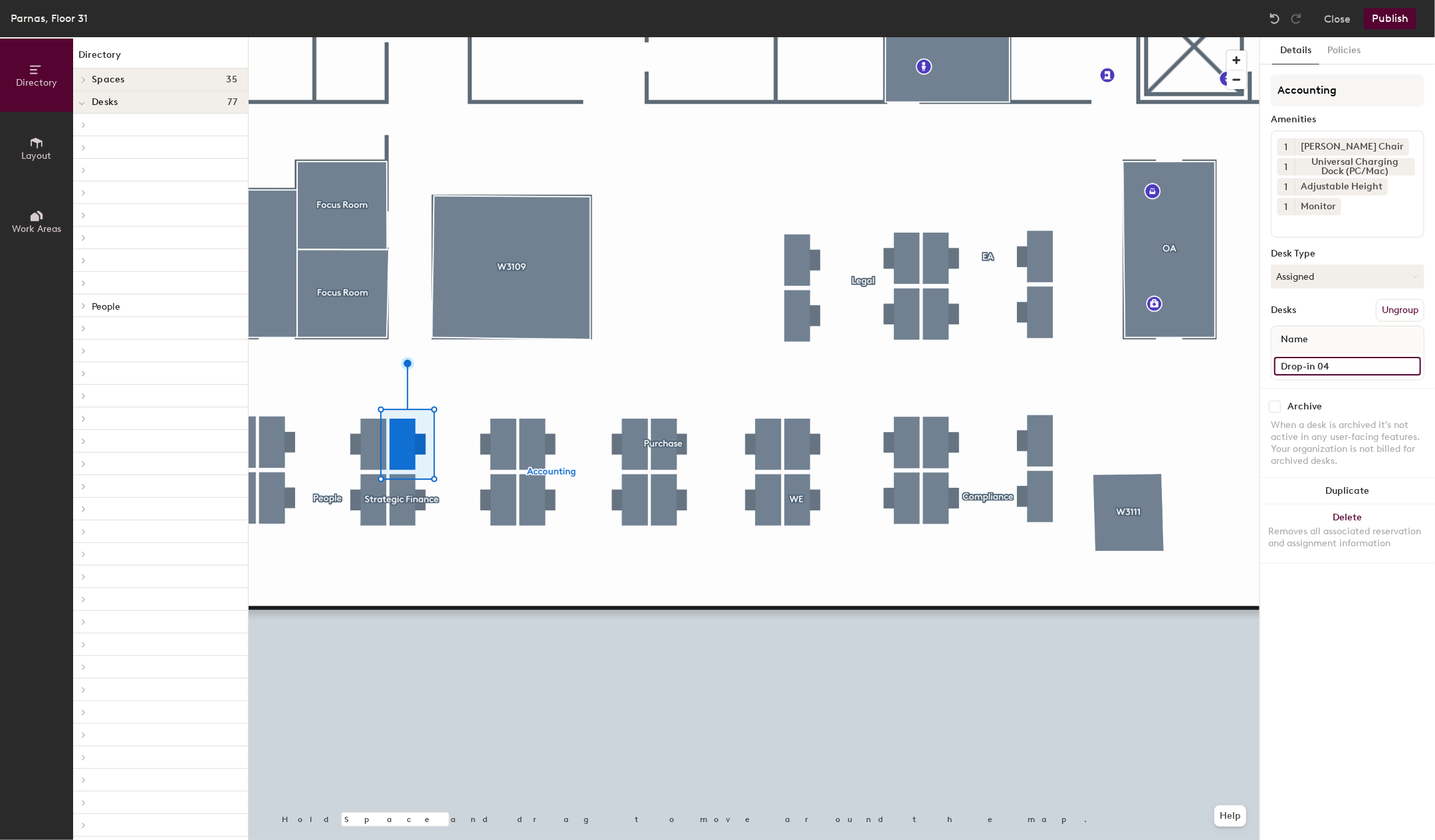
click at [1313, 362] on input "Drop-in 04" at bounding box center [1348, 366] width 147 height 19
type input "j"
type input "y"
type input "Yongju cho"
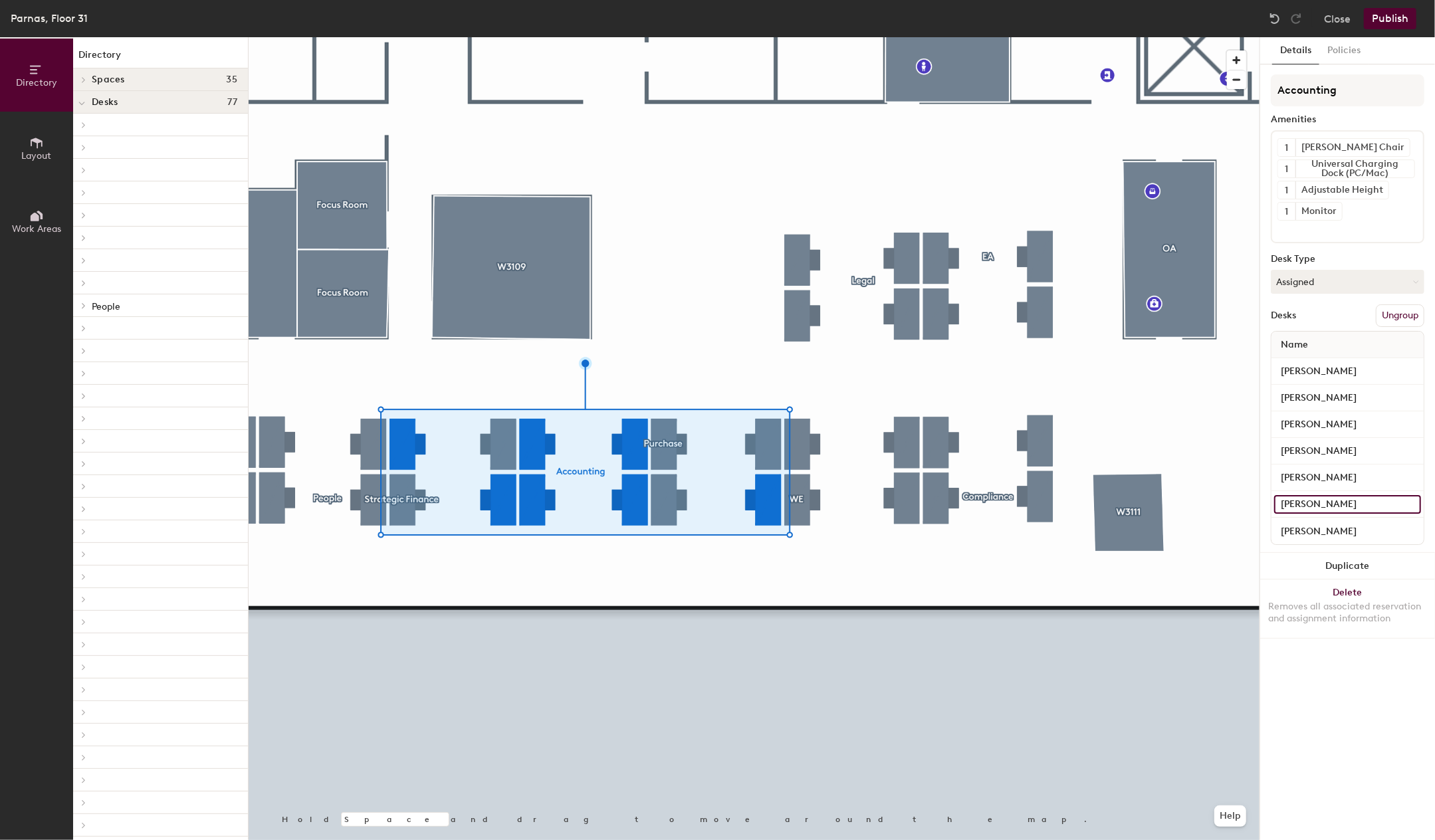
click at [1343, 498] on input "Youngju Cho" at bounding box center [1348, 505] width 147 height 19
type input "[PERSON_NAME]"
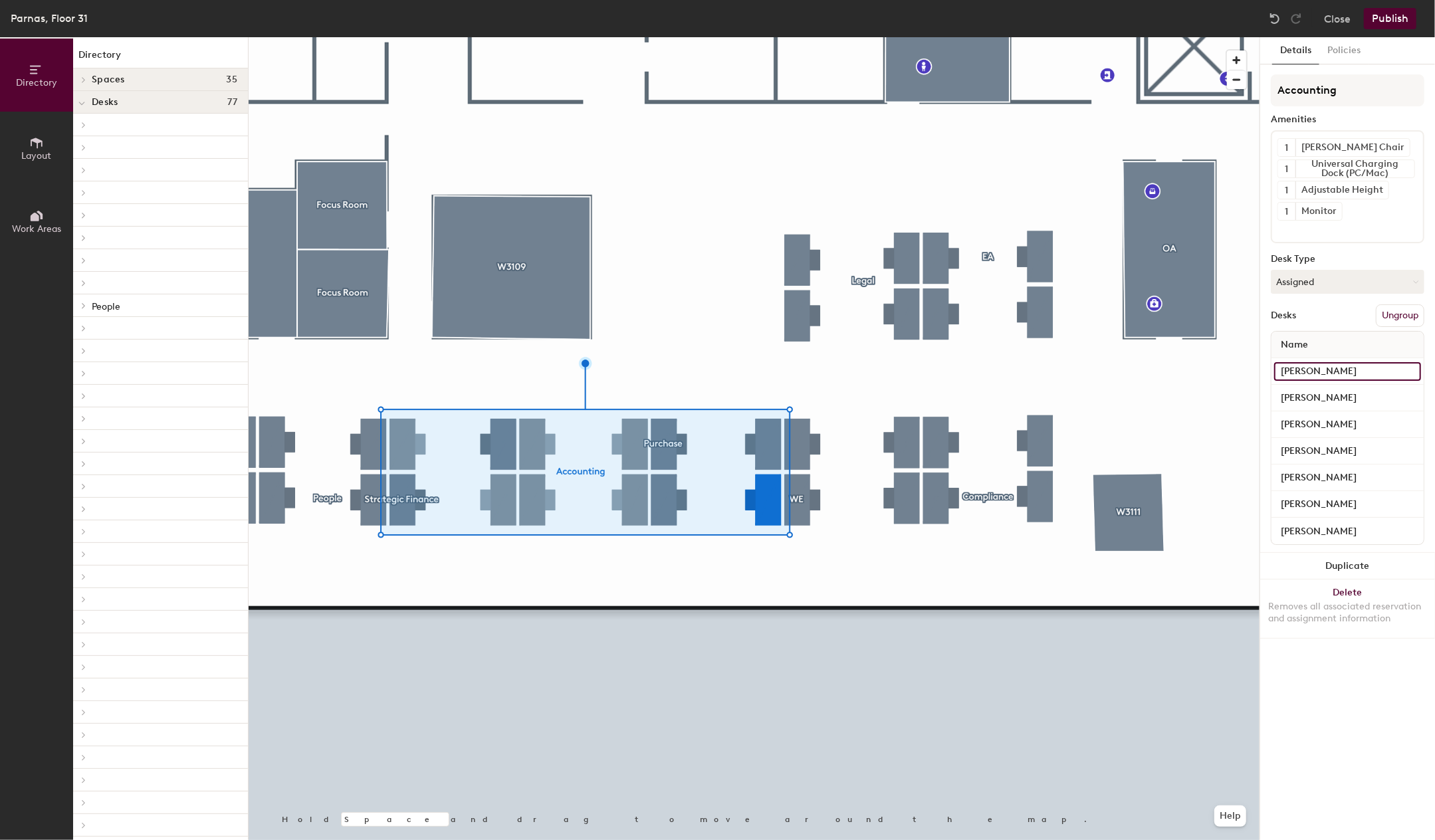
click at [1322, 369] on input "Yongju cho" at bounding box center [1348, 372] width 147 height 19
click at [1319, 369] on input "Yongju cho" at bounding box center [1348, 372] width 147 height 19
type input "[PERSON_NAME]"
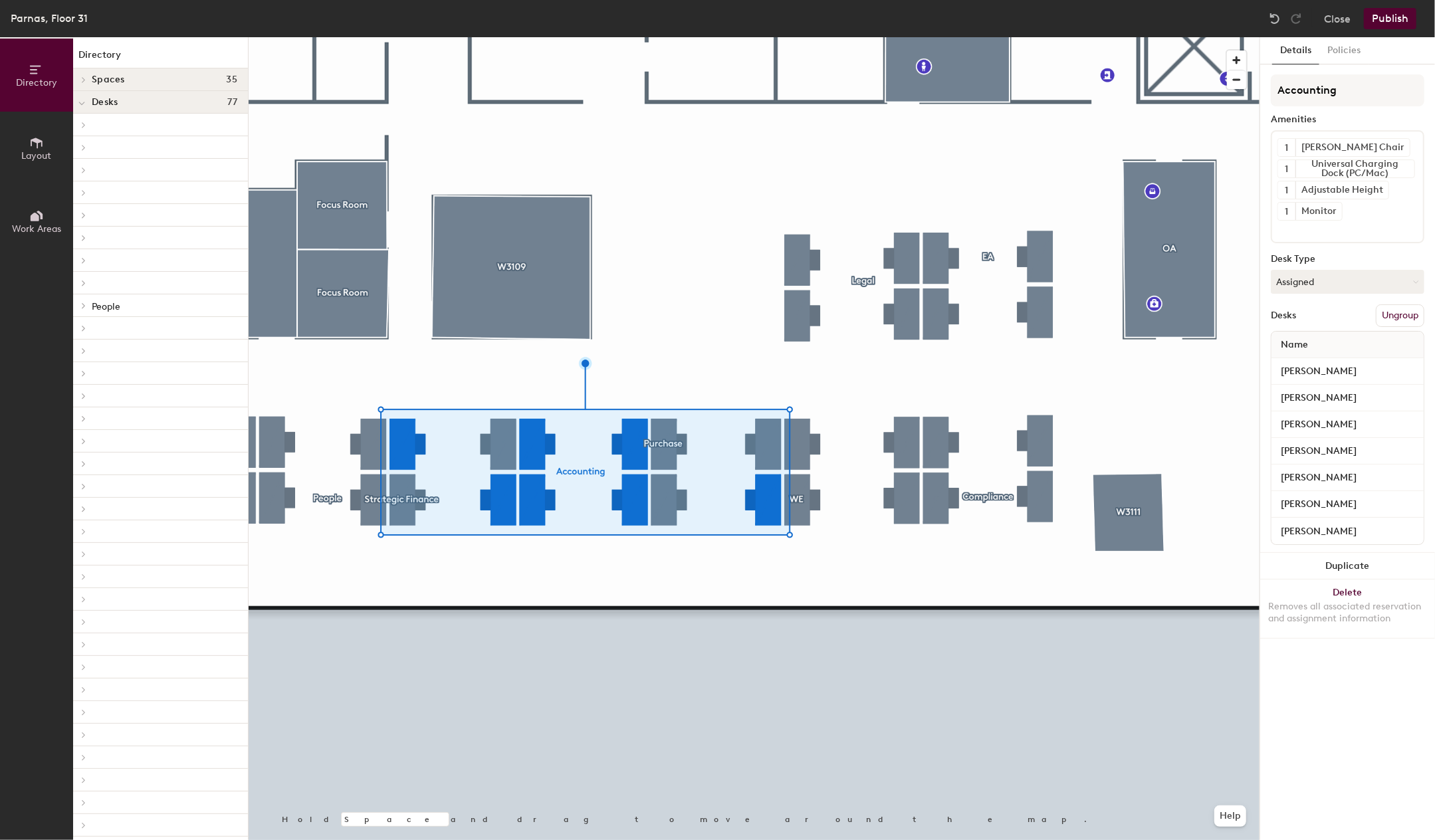
click at [568, 37] on div at bounding box center [754, 37] width 1011 height 0
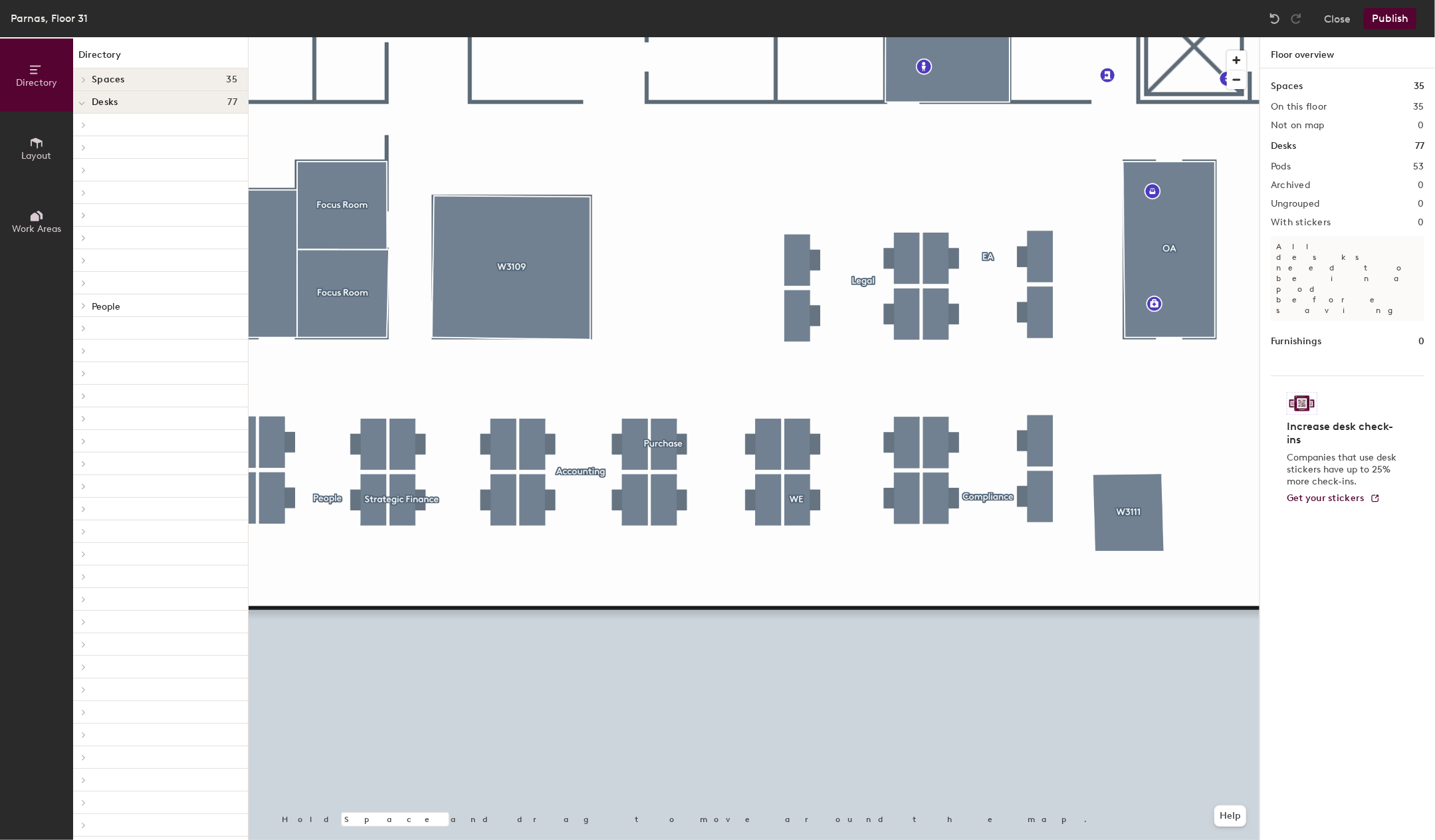
click at [1401, 21] on button "Publish" at bounding box center [1391, 18] width 53 height 21
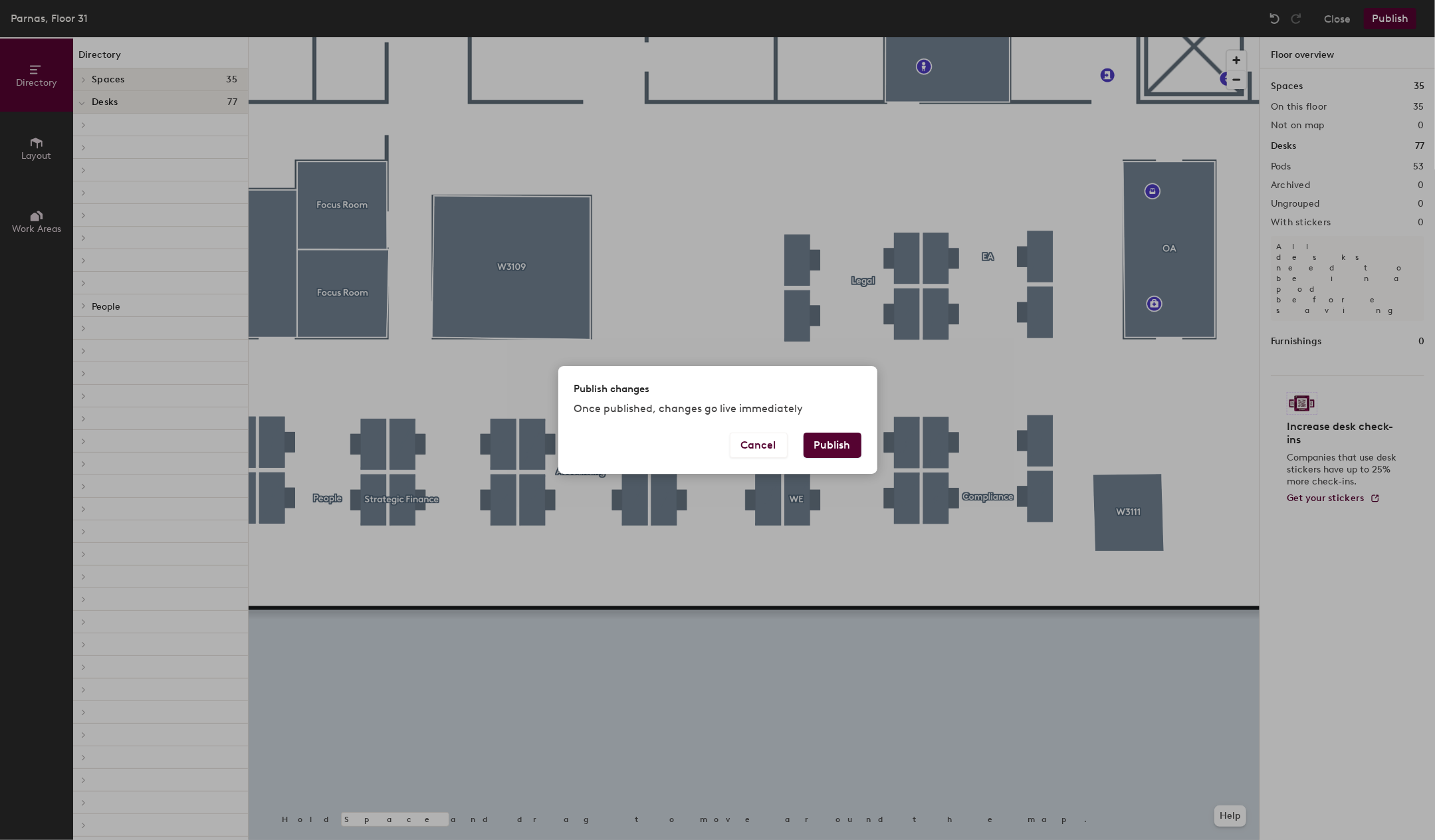
click at [826, 444] on button "Publish" at bounding box center [833, 445] width 58 height 26
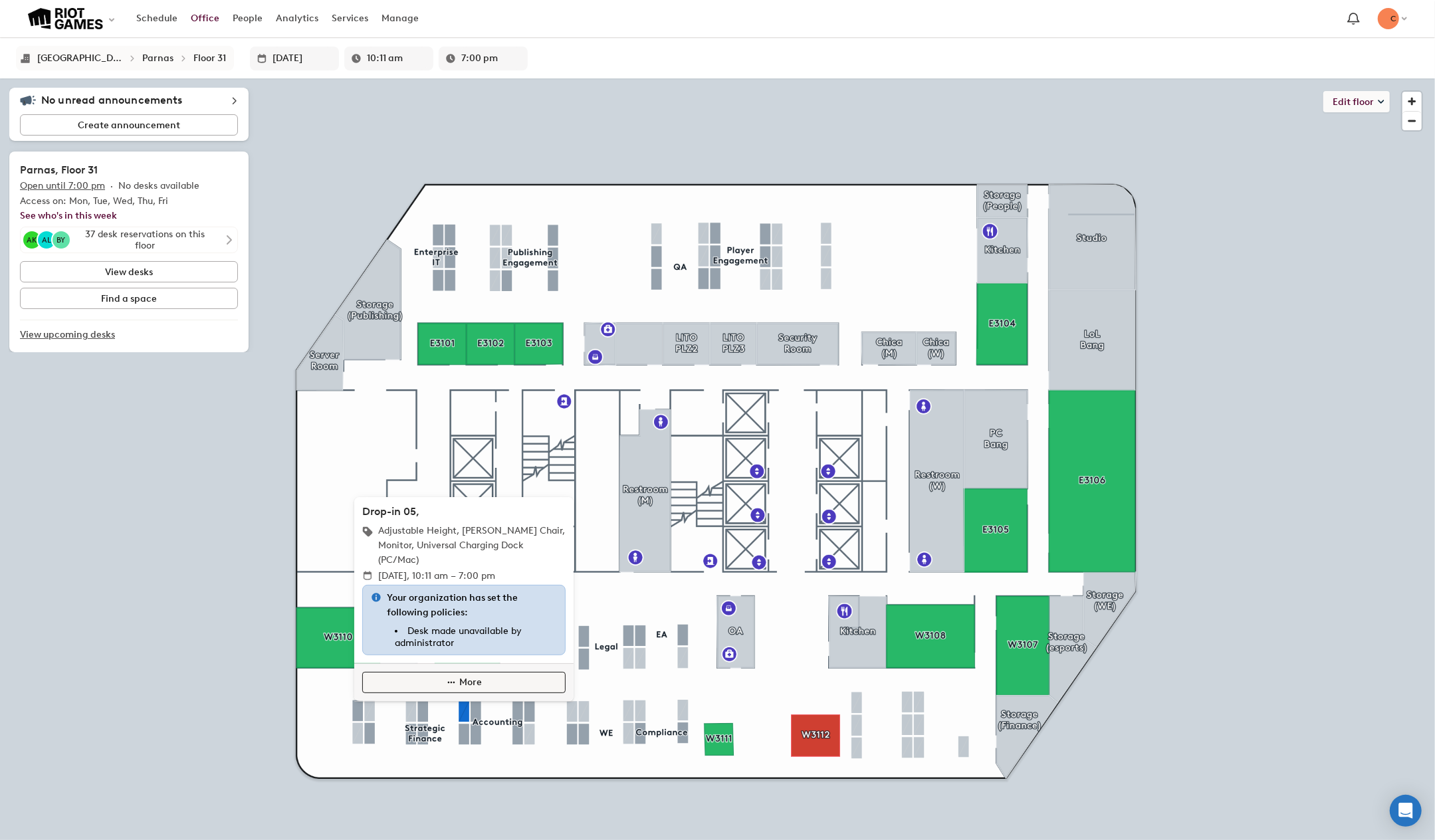
click at [462, 682] on span "More" at bounding box center [470, 682] width 22 height 15
click at [373, 708] on li "Edit desk" at bounding box center [383, 719] width 56 height 26
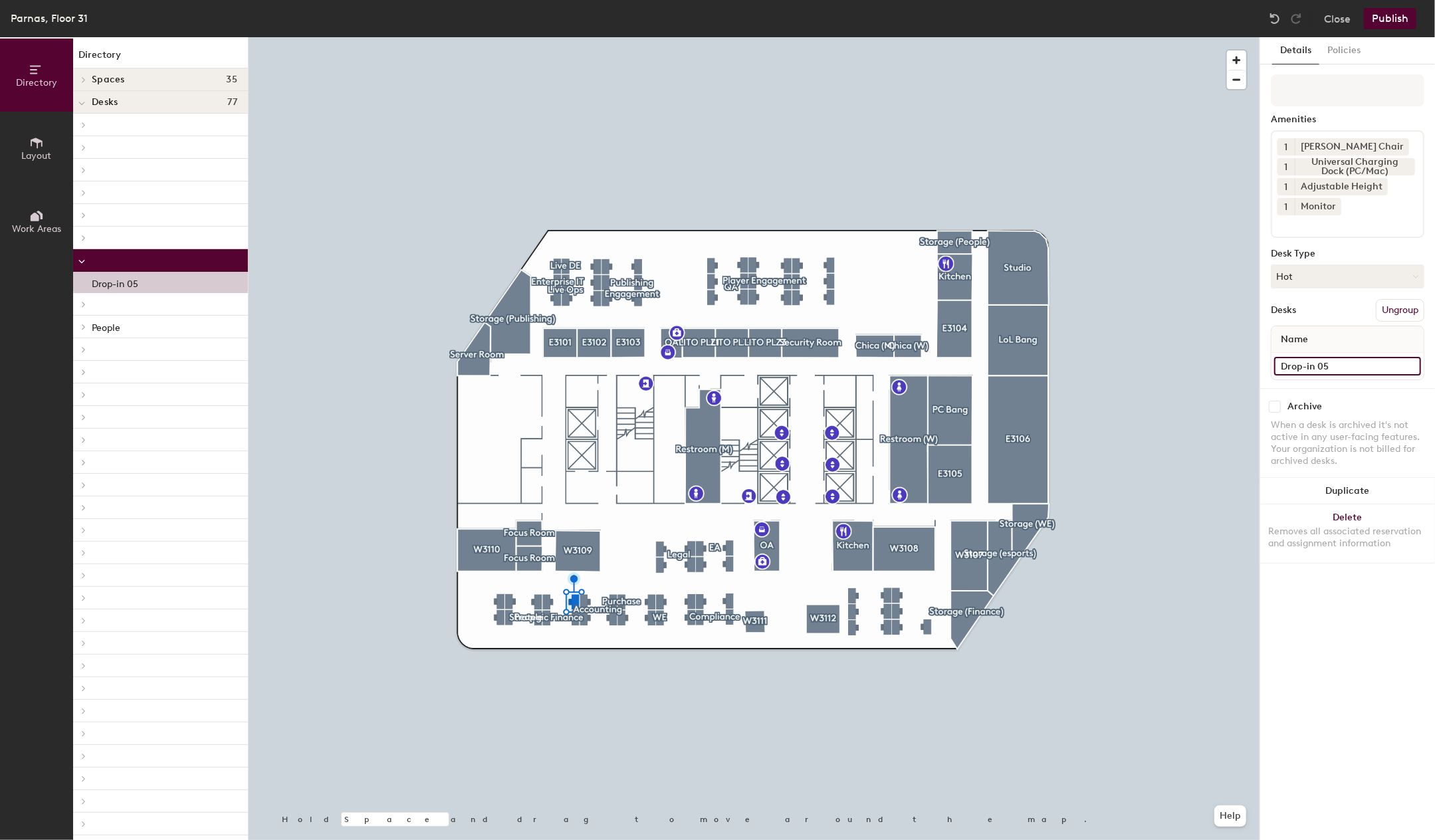
click at [1355, 366] on input "Drop-in 05" at bounding box center [1348, 366] width 147 height 19
type input "Drop-in 04"
click at [1420, 23] on div "Publish" at bounding box center [1395, 18] width 60 height 21
click at [1413, 23] on button "Publish" at bounding box center [1391, 18] width 53 height 21
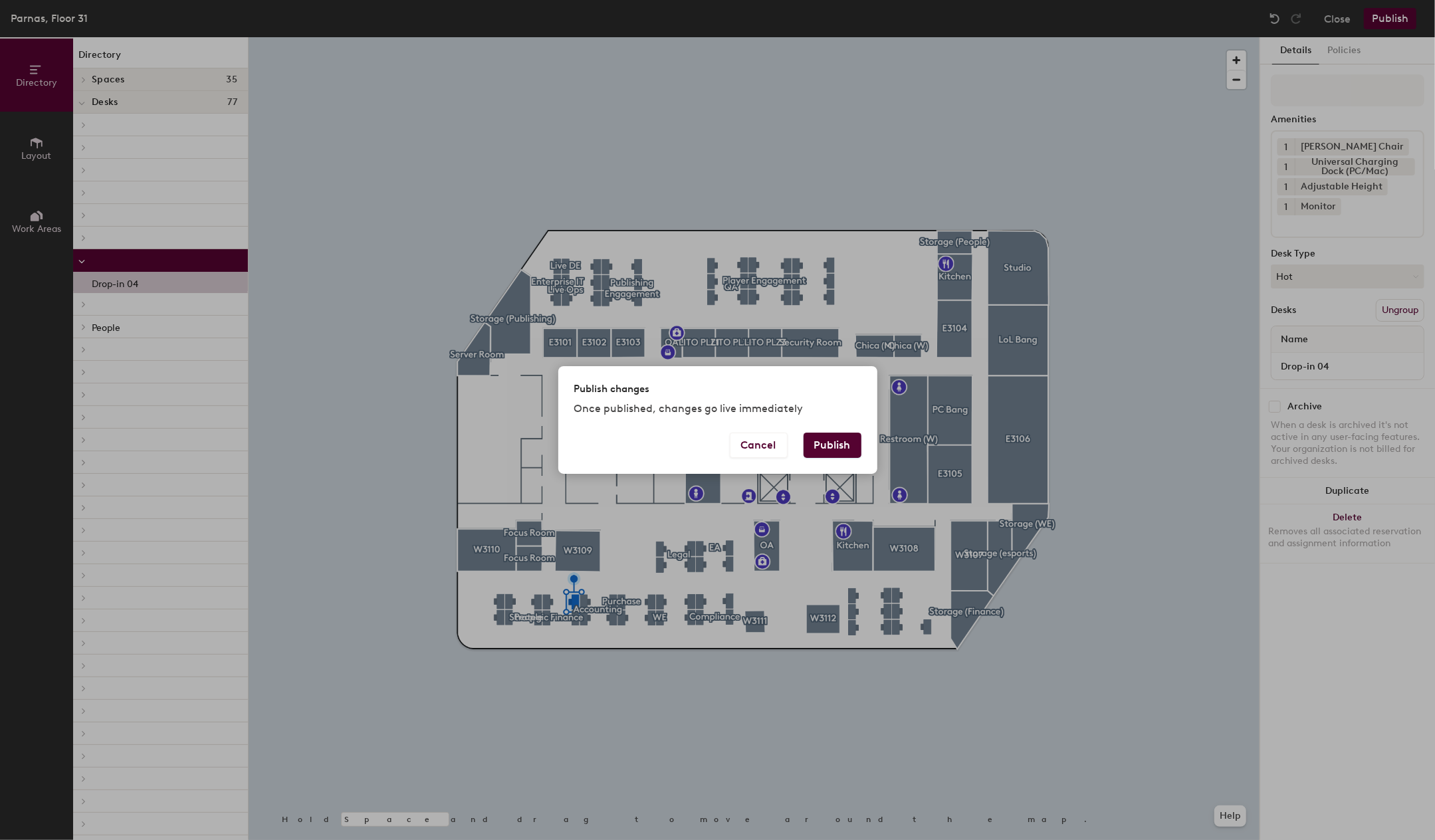
click at [850, 447] on button "Publish" at bounding box center [833, 445] width 58 height 26
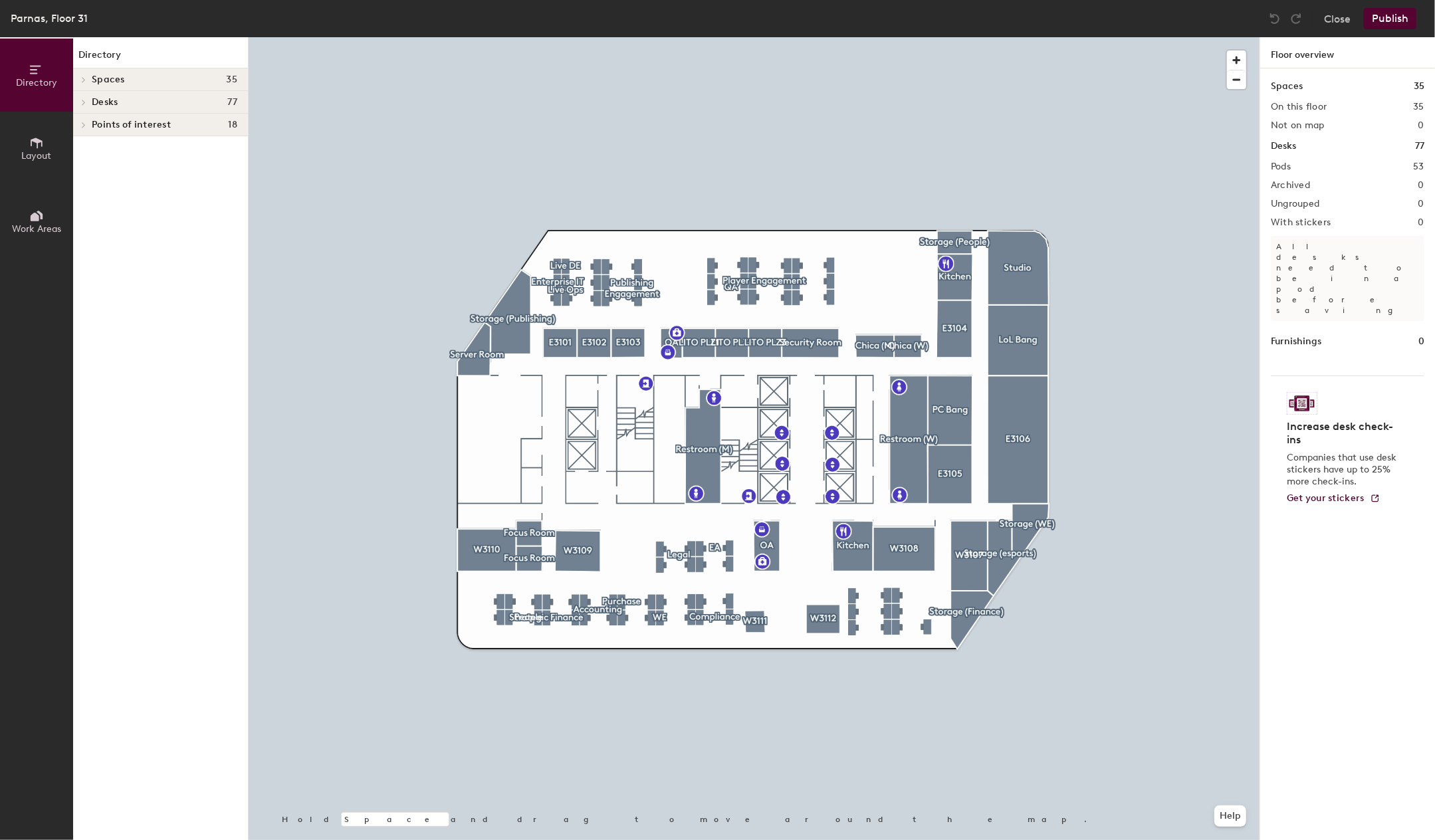
click at [894, 37] on div at bounding box center [754, 37] width 1011 height 0
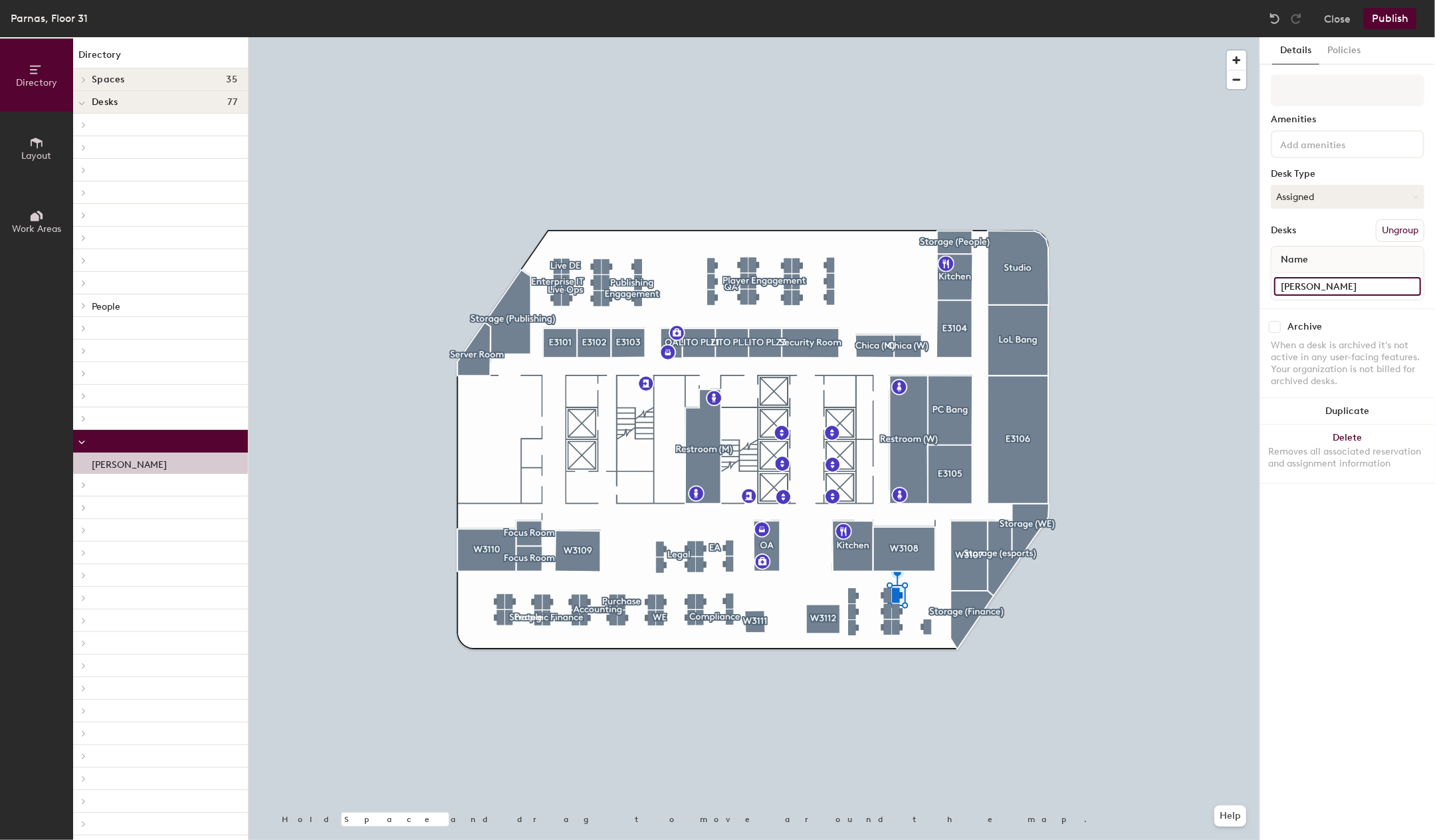
click at [1346, 286] on input "[PERSON_NAME]" at bounding box center [1348, 286] width 147 height 19
type input "[PERSON_NAME]"
click at [1388, 19] on button "Publish" at bounding box center [1391, 18] width 53 height 21
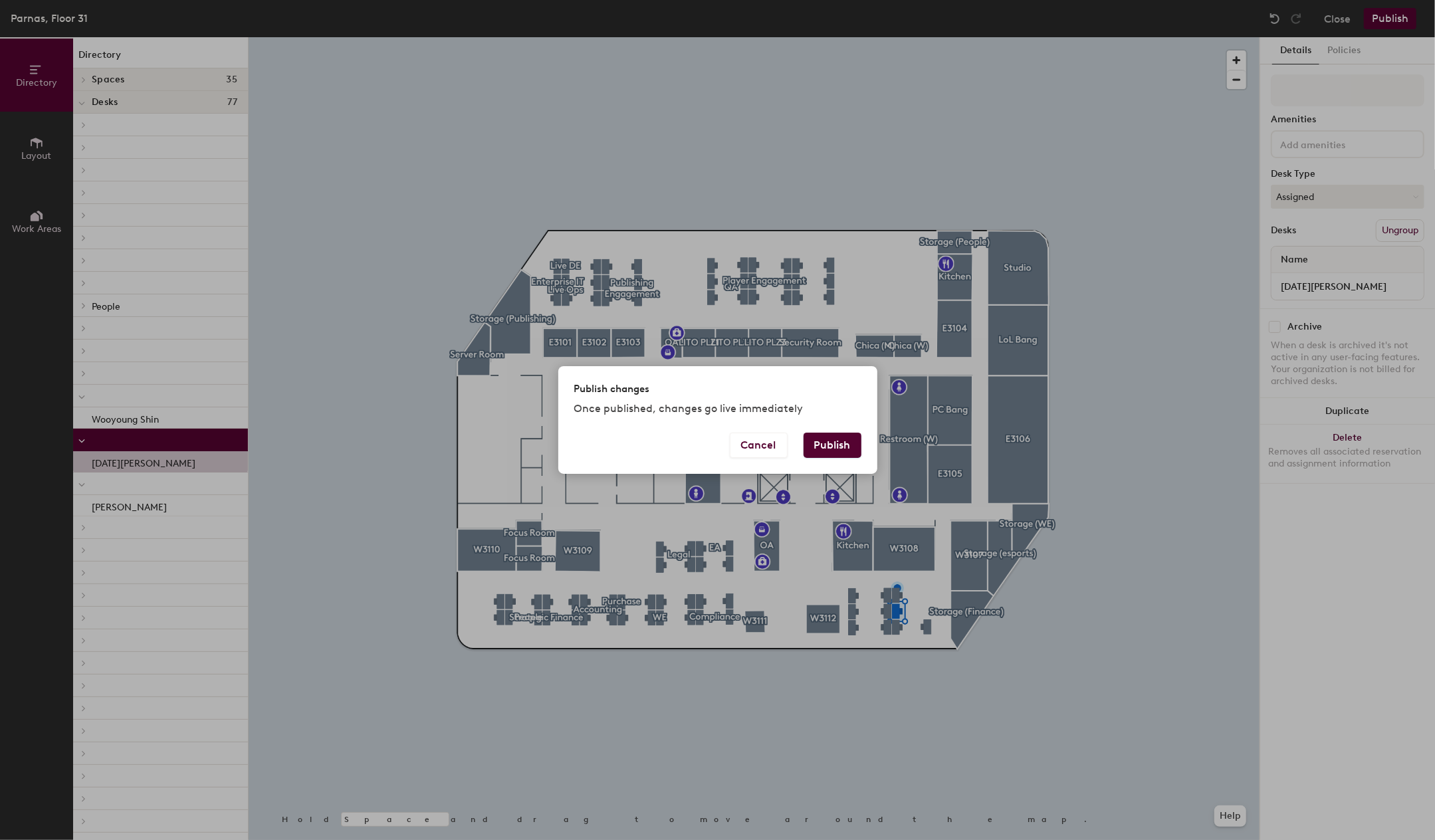
click at [829, 447] on button "Publish" at bounding box center [833, 445] width 58 height 26
